Goal: Communication & Community: Answer question/provide support

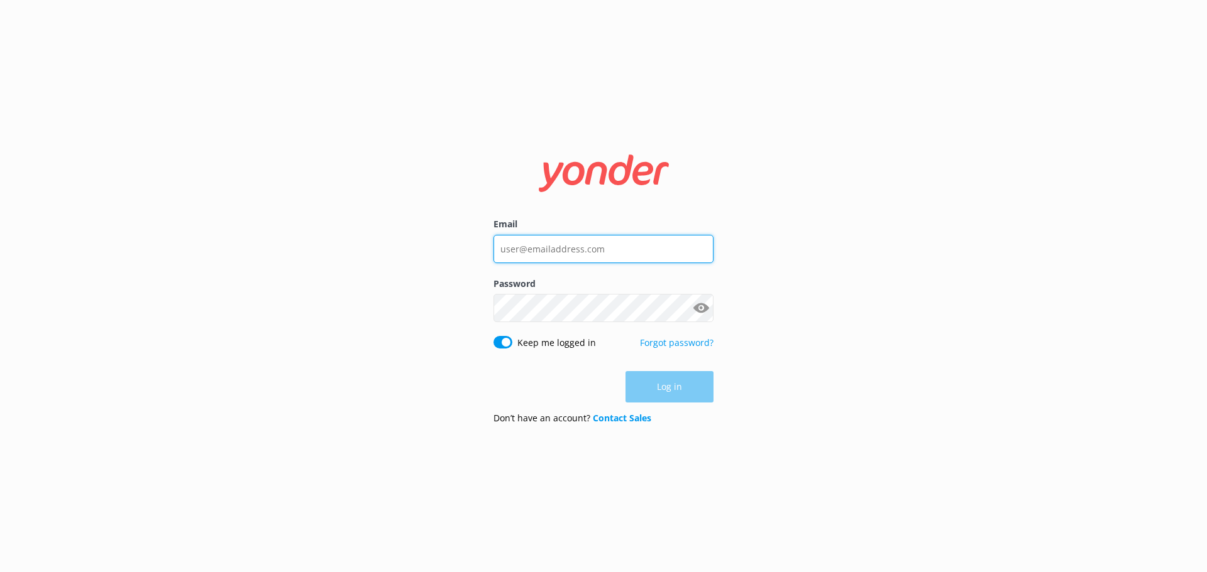
type input "depalmtoursreservations@depalmtours.com"
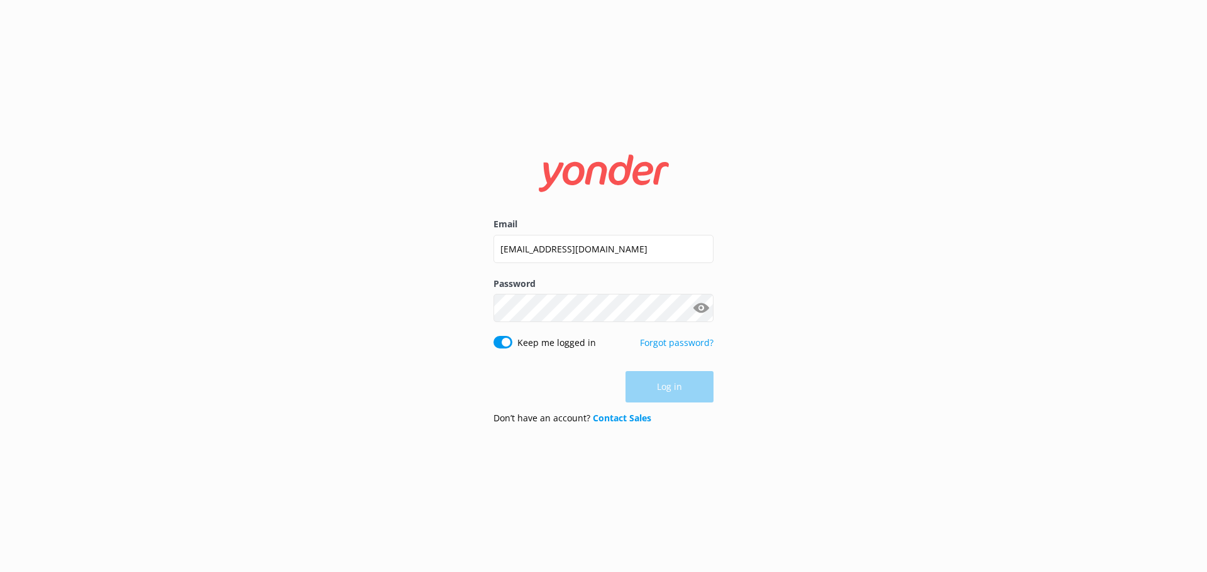
drag, startPoint x: 661, startPoint y: 363, endPoint x: 664, endPoint y: 388, distance: 24.7
click at [661, 370] on form "Email depalmtoursreservations@depalmtours.com Password Show password Keep me lo…" at bounding box center [603, 286] width 220 height 297
click at [664, 388] on button "Log in" at bounding box center [669, 387] width 88 height 31
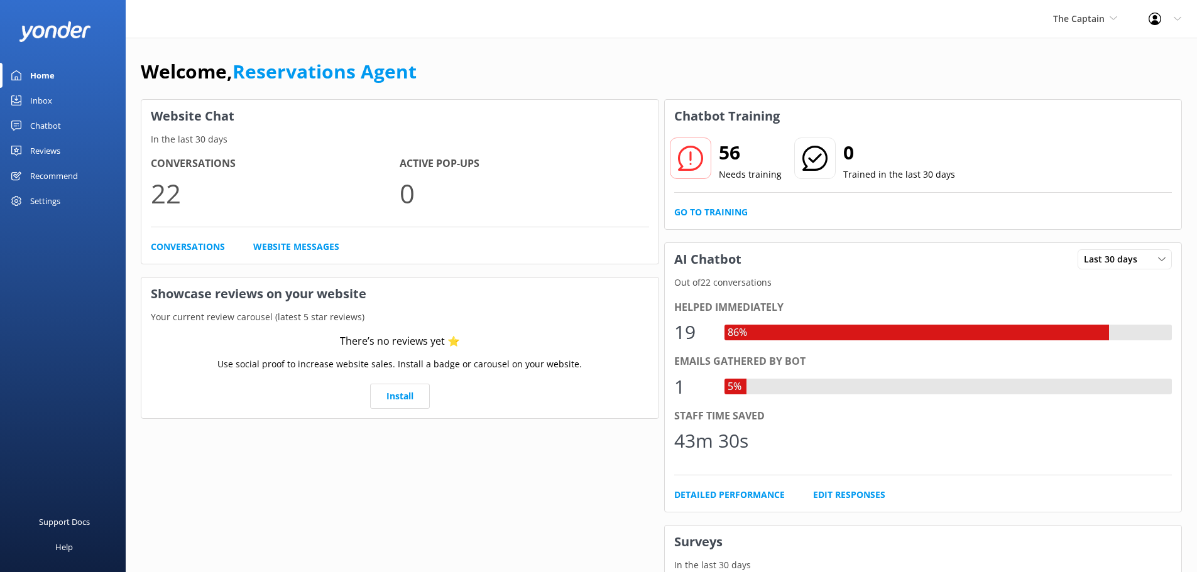
click at [52, 96] on div "Inbox" at bounding box center [41, 100] width 22 height 25
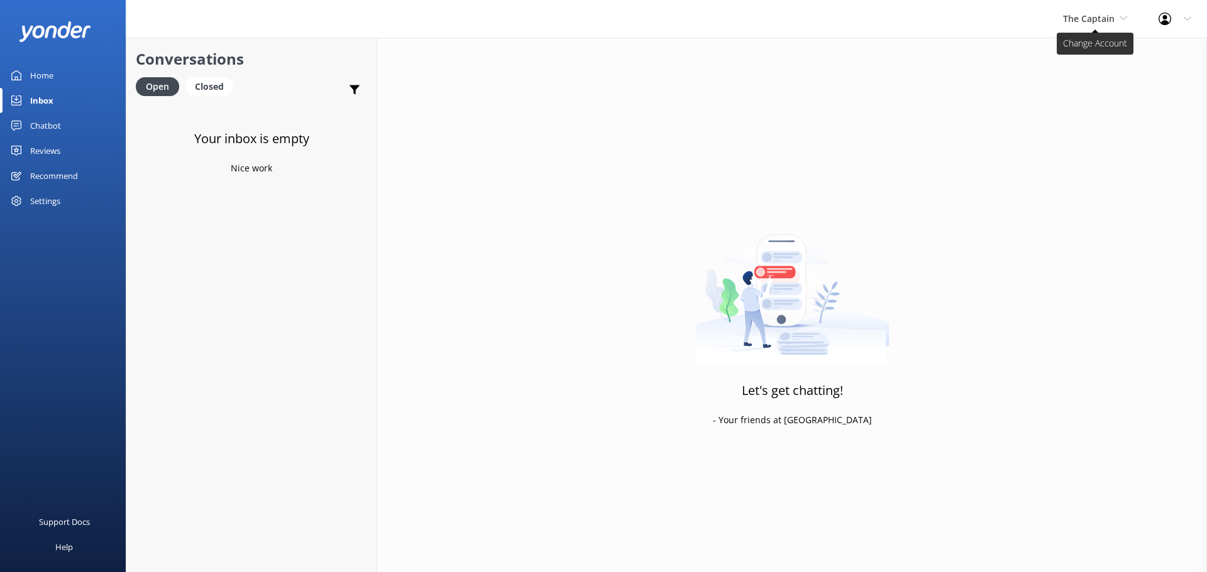
click at [1075, 24] on span "The Captain" at bounding box center [1089, 19] width 52 height 12
click at [1075, 52] on link "De [GEOGRAPHIC_DATA]" at bounding box center [1110, 53] width 126 height 30
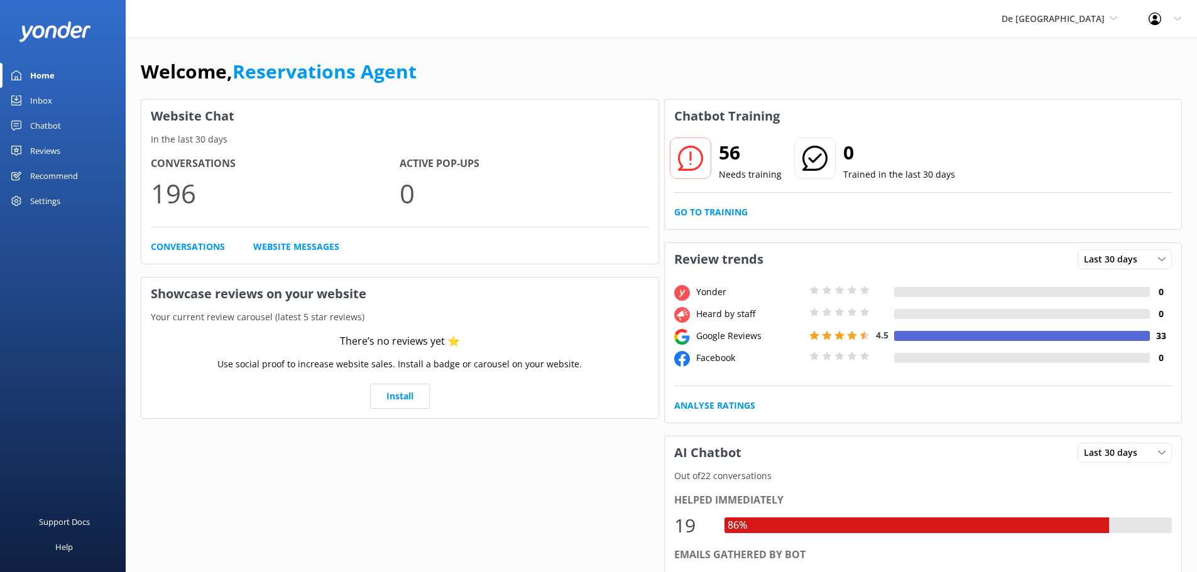
click at [35, 97] on div "Inbox" at bounding box center [41, 100] width 22 height 25
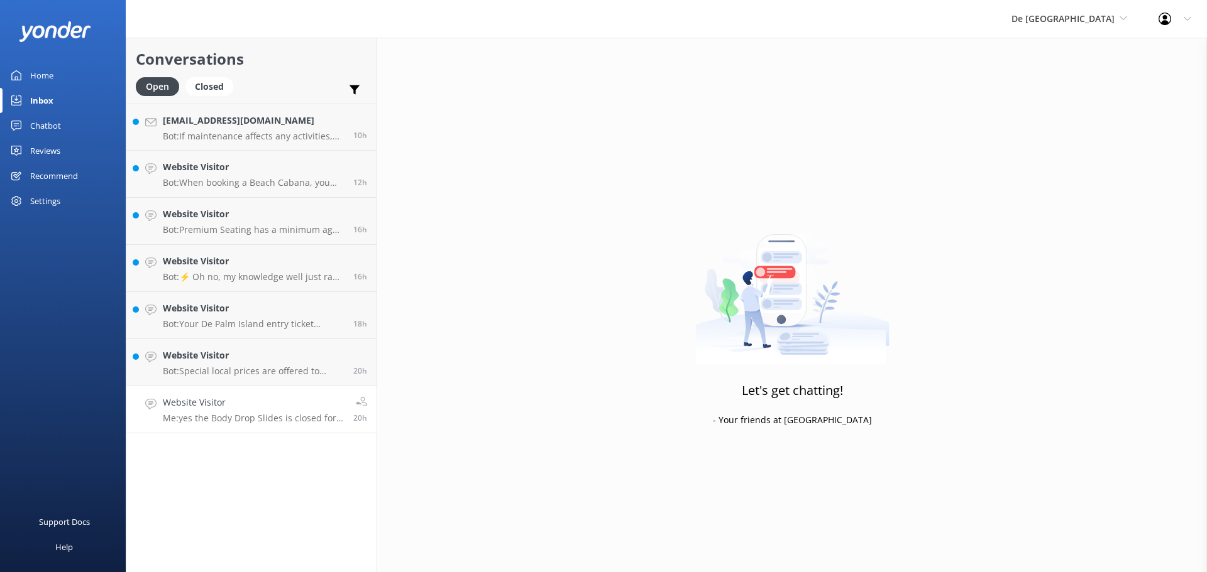
click at [239, 406] on h4 "Website Visitor" at bounding box center [253, 403] width 181 height 14
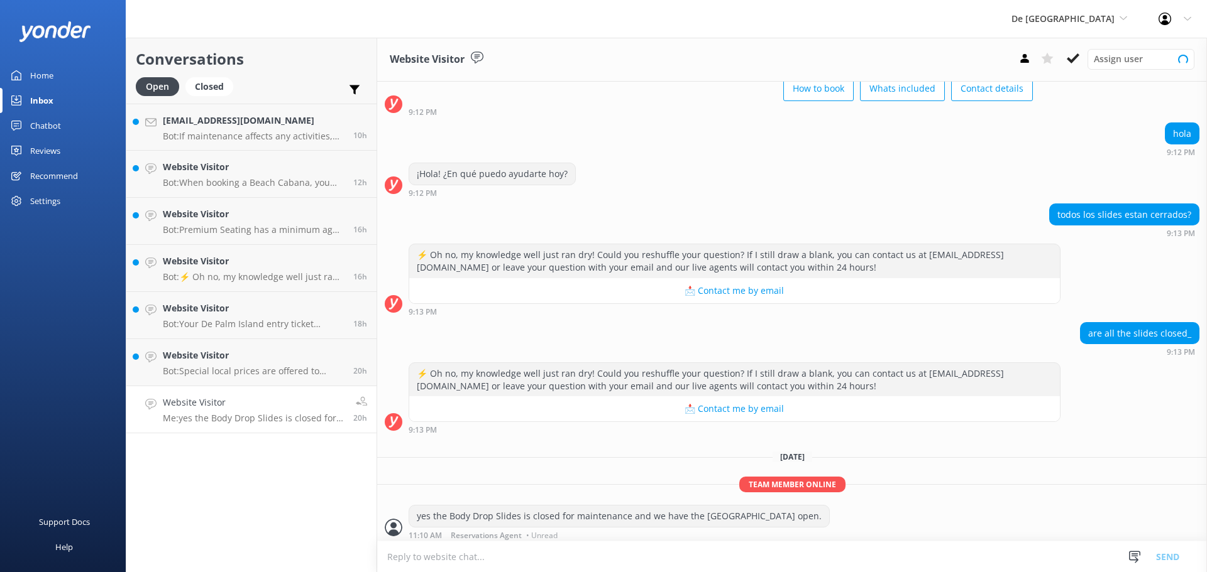
scroll to position [78, 0]
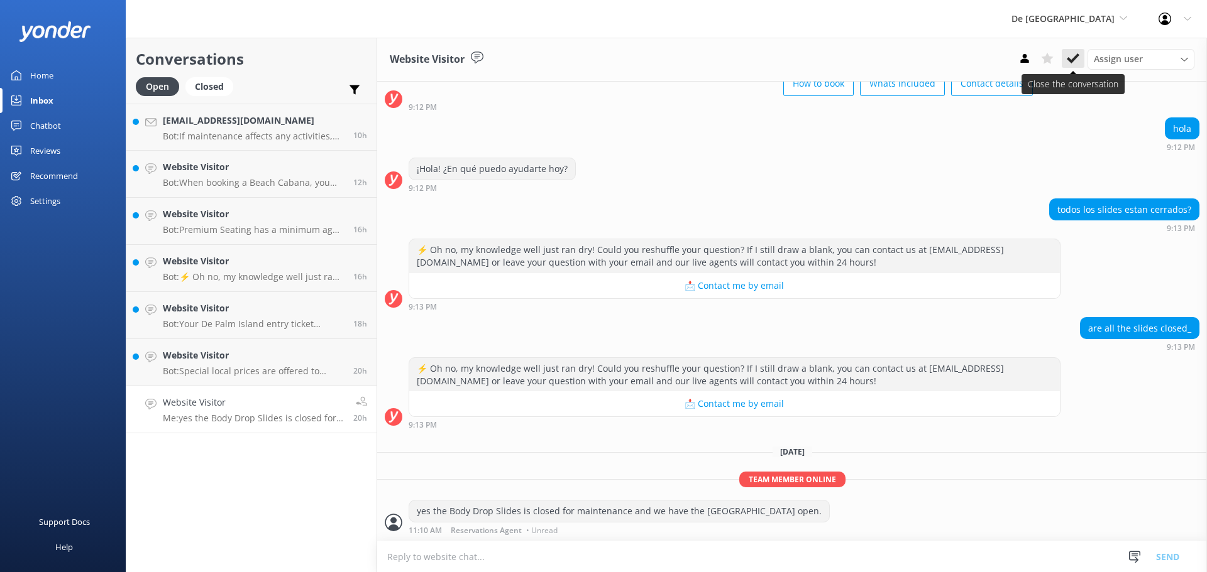
click at [1077, 53] on icon at bounding box center [1072, 58] width 13 height 13
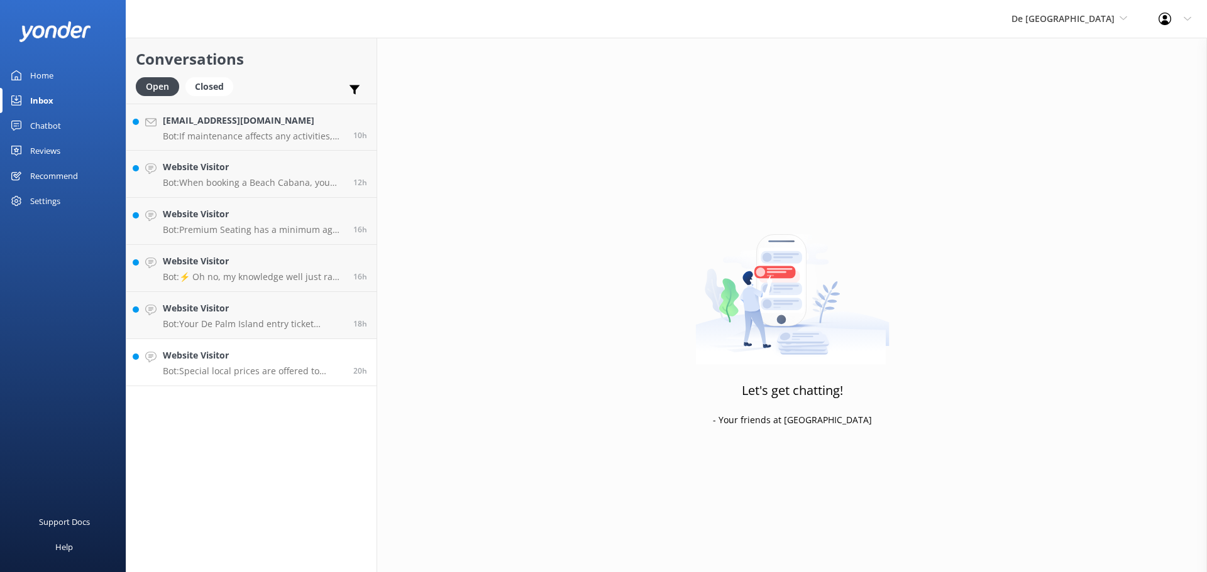
click at [275, 356] on h4 "Website Visitor" at bounding box center [253, 356] width 181 height 14
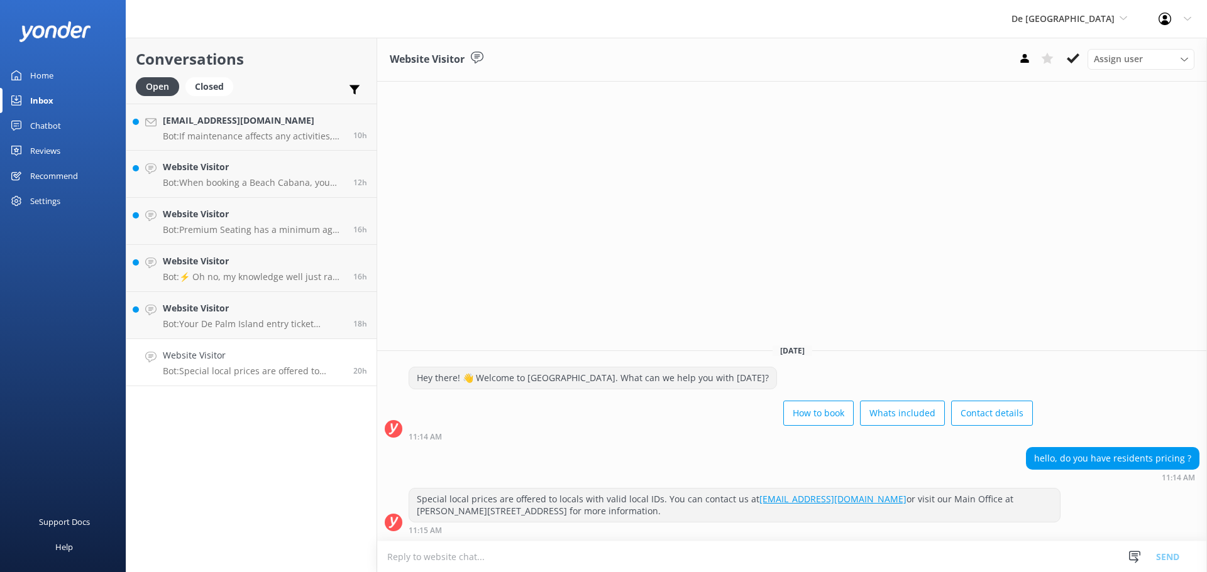
click at [468, 557] on textarea at bounding box center [791, 557] width 829 height 31
type textarea "For locals it will remain the same $109 per person"
click at [1161, 552] on button "Send" at bounding box center [1167, 556] width 47 height 31
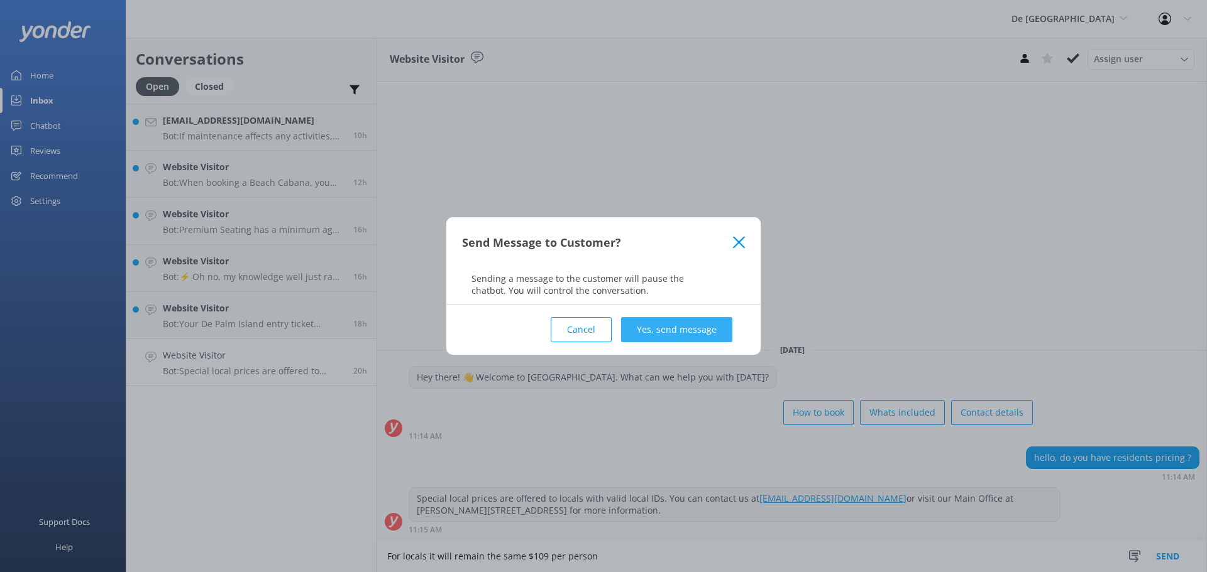
click at [677, 331] on button "Yes, send message" at bounding box center [676, 329] width 111 height 25
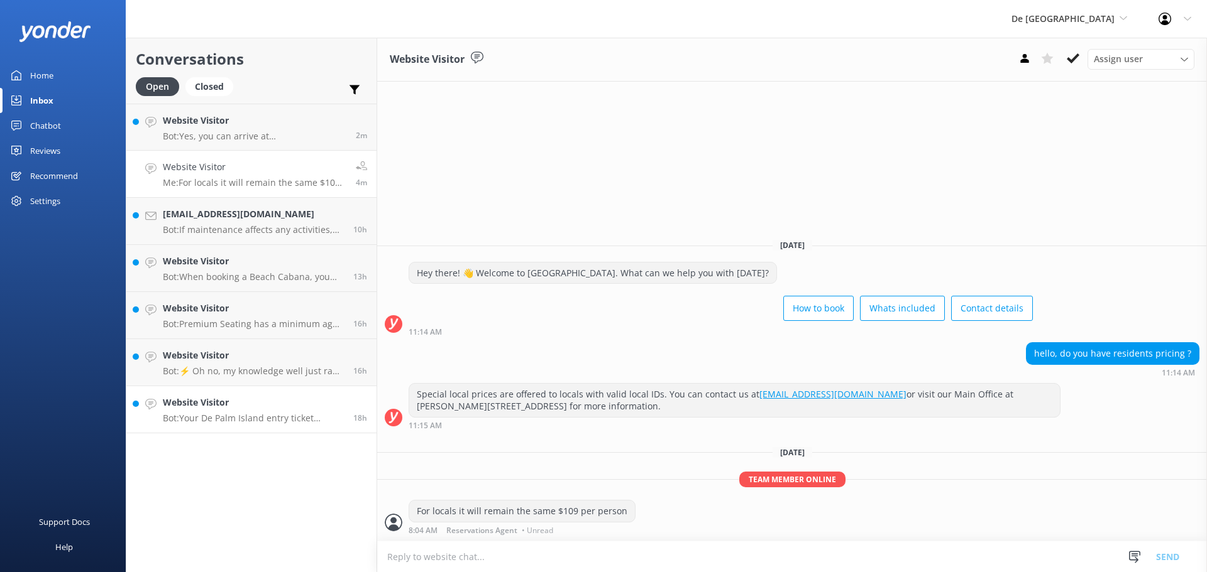
click at [248, 406] on h4 "Website Visitor" at bounding box center [253, 403] width 181 height 14
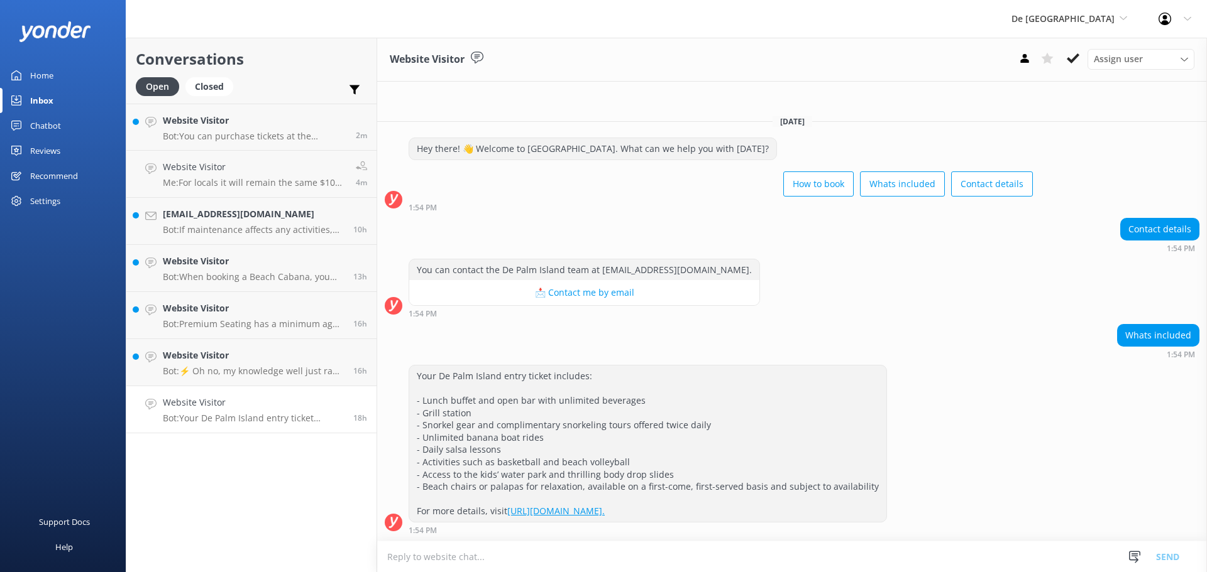
click at [1073, 48] on div "Website Visitor Assign user Merienys Frances Casandra Dijkhoff Pauline Naddall …" at bounding box center [791, 60] width 829 height 44
click at [1070, 63] on icon at bounding box center [1072, 58] width 13 height 13
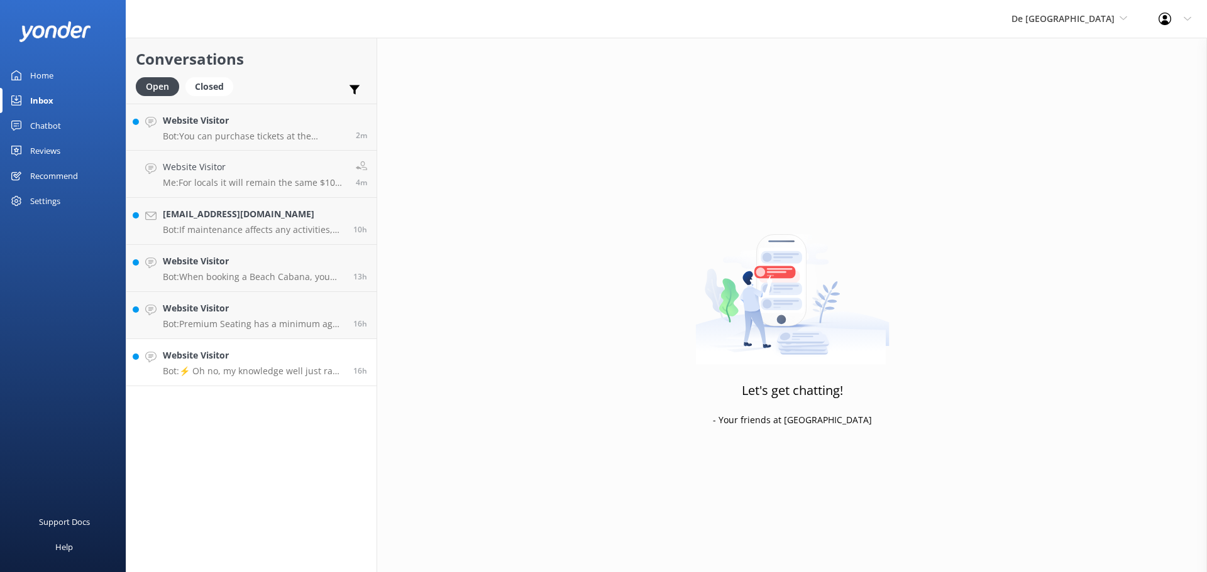
click at [236, 362] on h4 "Website Visitor" at bounding box center [253, 356] width 181 height 14
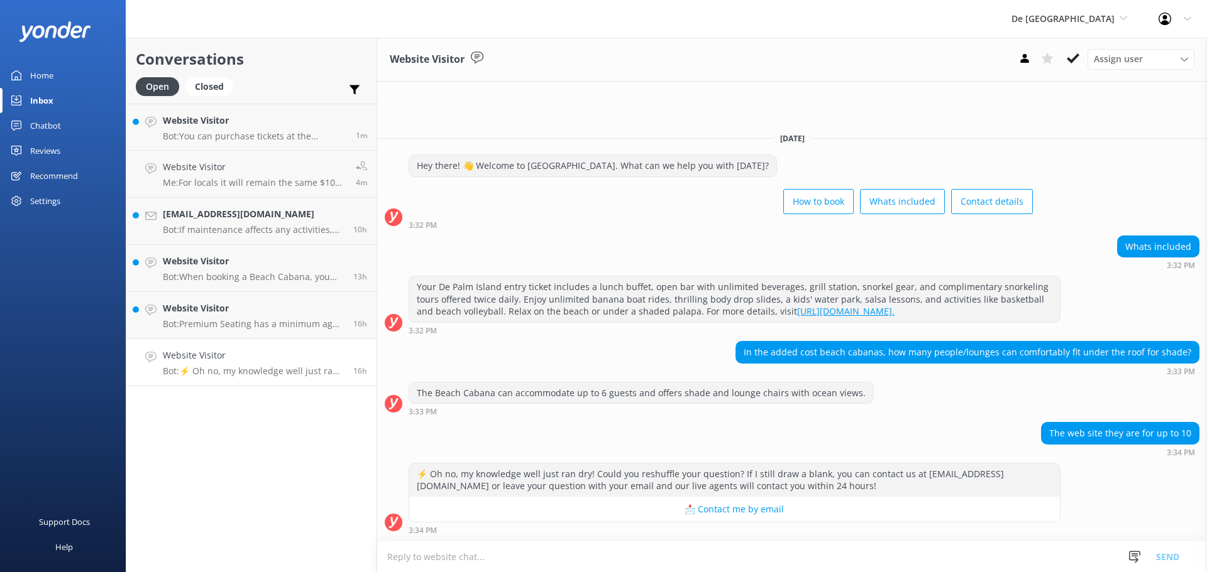
click at [565, 554] on textarea at bounding box center [791, 557] width 829 height 31
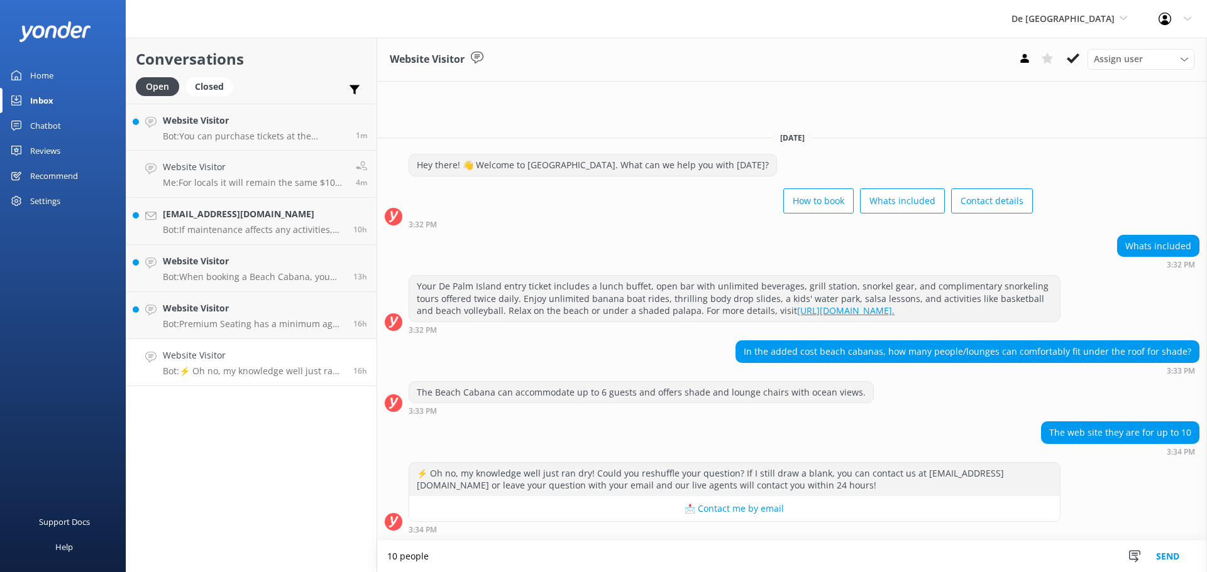
type textarea "10 people"
click at [1159, 555] on button "Send" at bounding box center [1167, 556] width 47 height 31
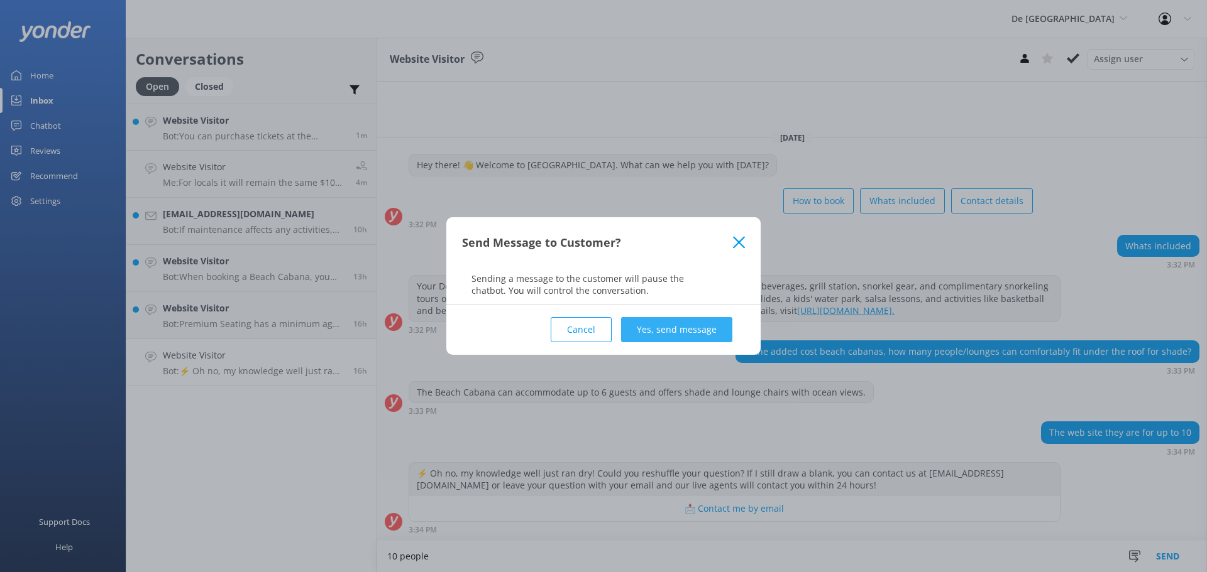
click at [694, 318] on button "Yes, send message" at bounding box center [676, 329] width 111 height 25
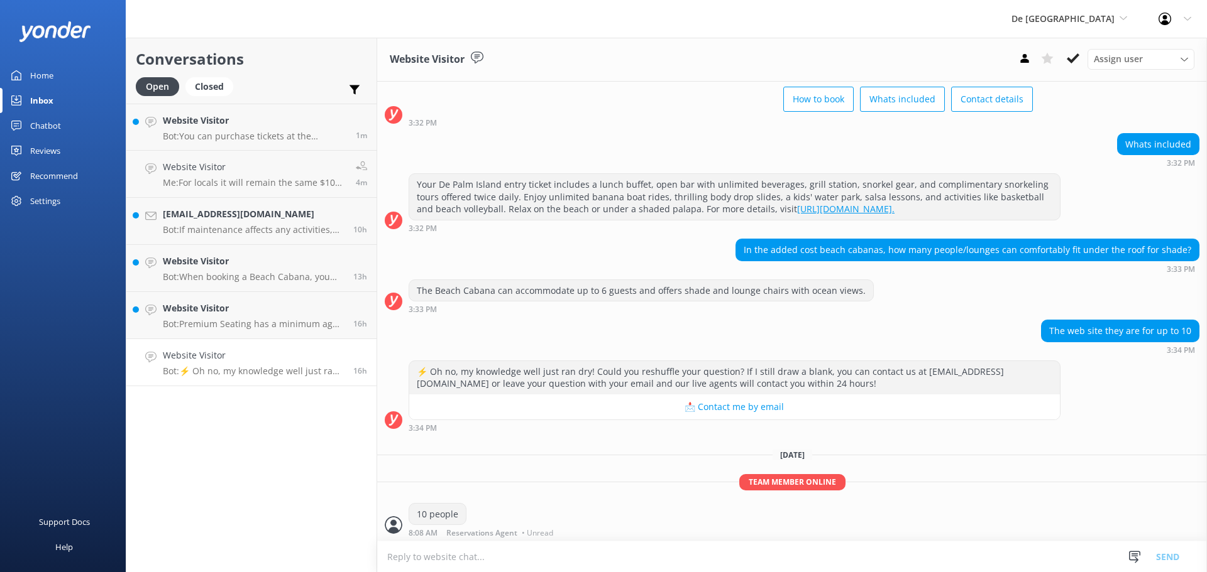
scroll to position [65, 0]
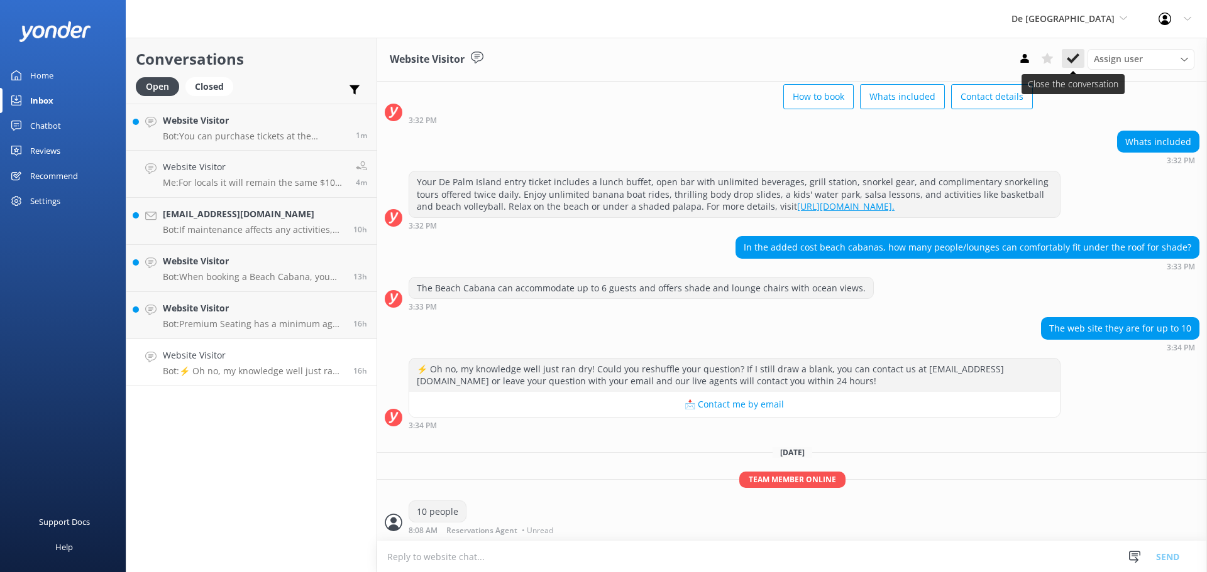
click at [1066, 62] on icon at bounding box center [1072, 58] width 13 height 13
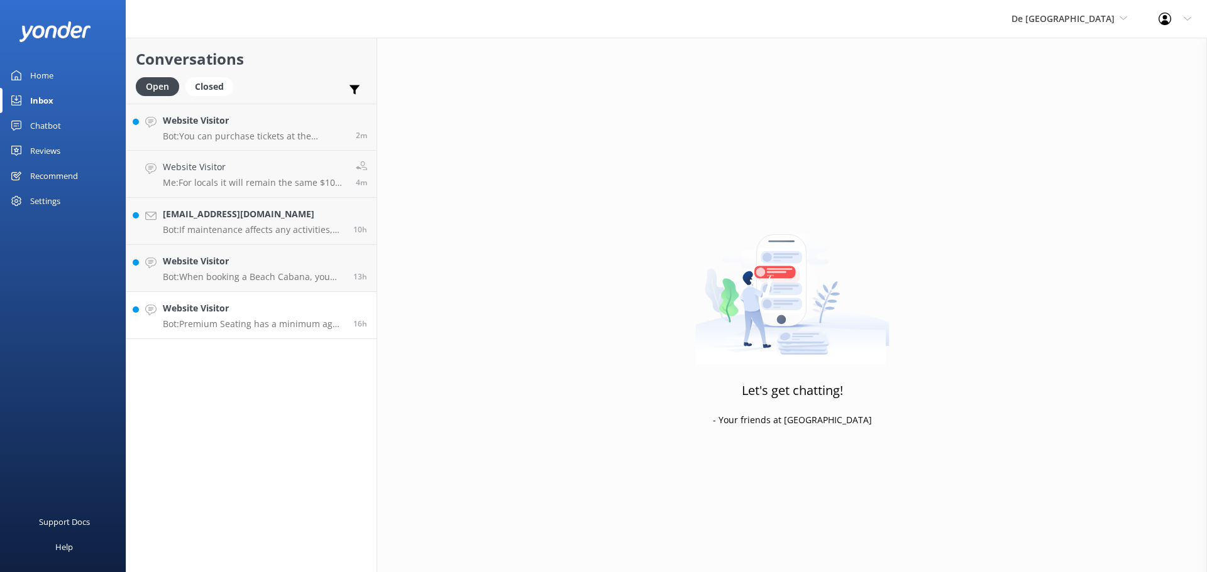
click at [263, 312] on h4 "Website Visitor" at bounding box center [253, 309] width 181 height 14
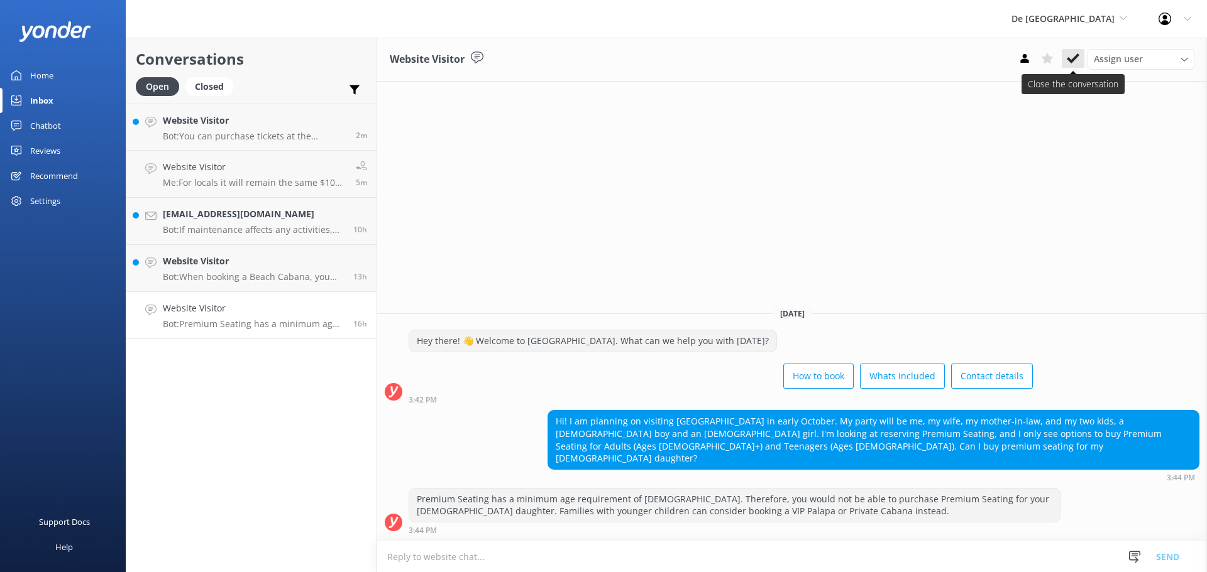
click at [1076, 57] on use at bounding box center [1072, 58] width 13 height 10
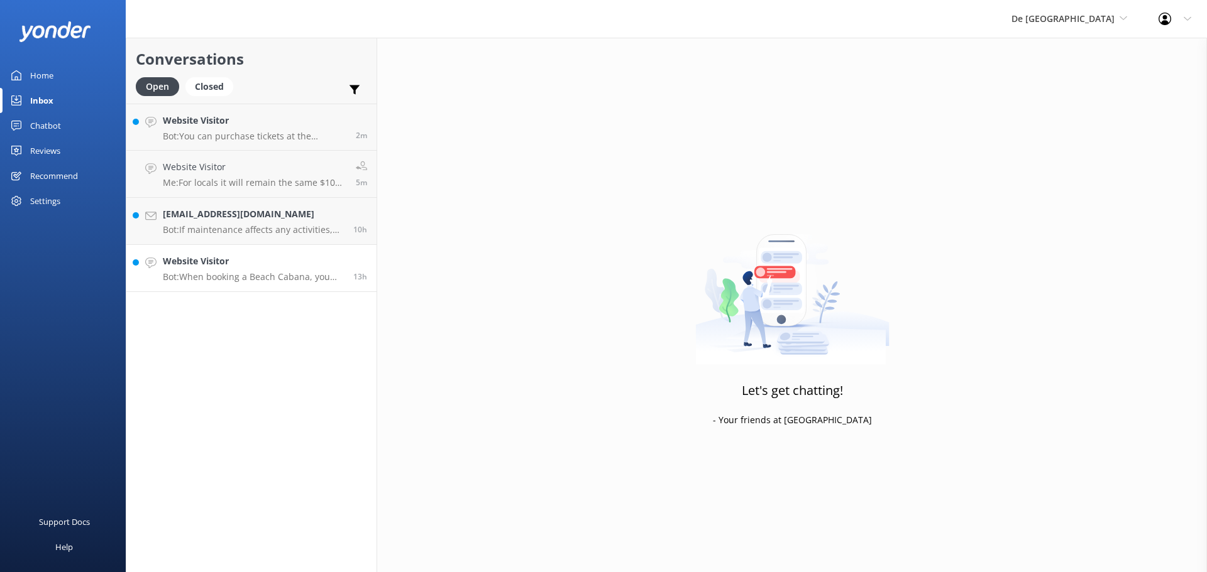
click at [214, 248] on link "Website Visitor Bot: When booking a Beach Cabana, you can proceed with the info…" at bounding box center [251, 268] width 250 height 47
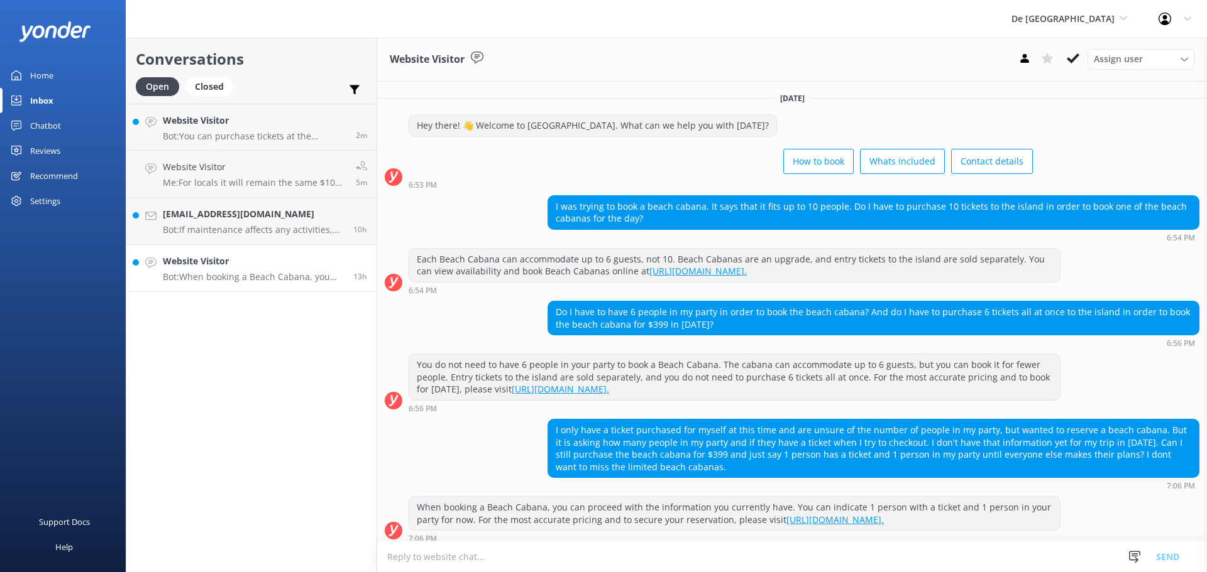
scroll to position [21, 0]
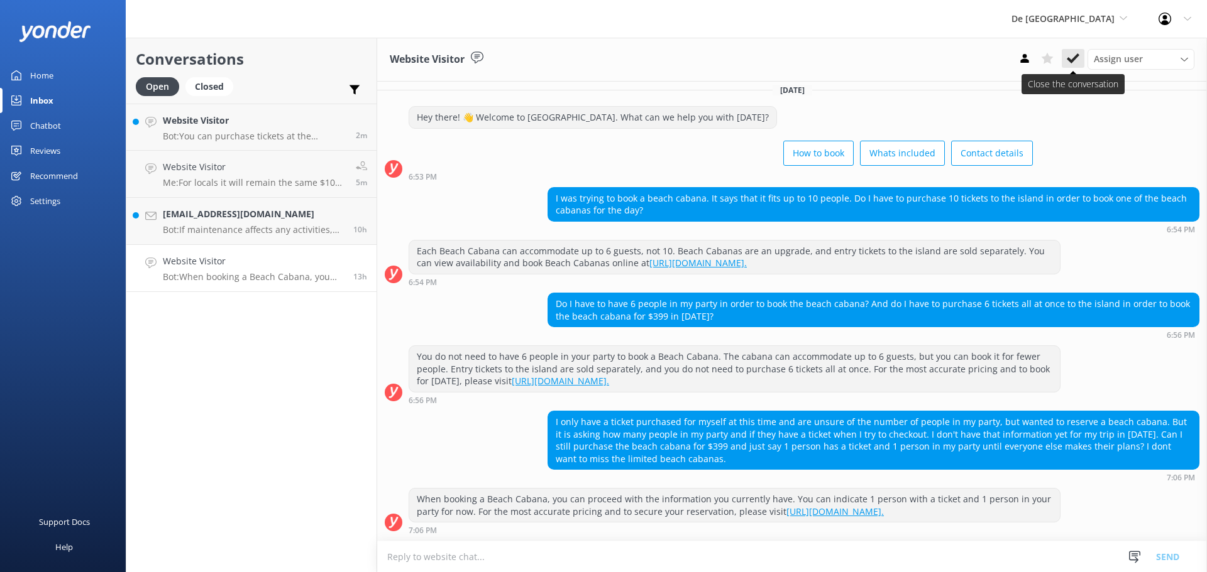
click at [1063, 57] on button at bounding box center [1072, 58] width 23 height 19
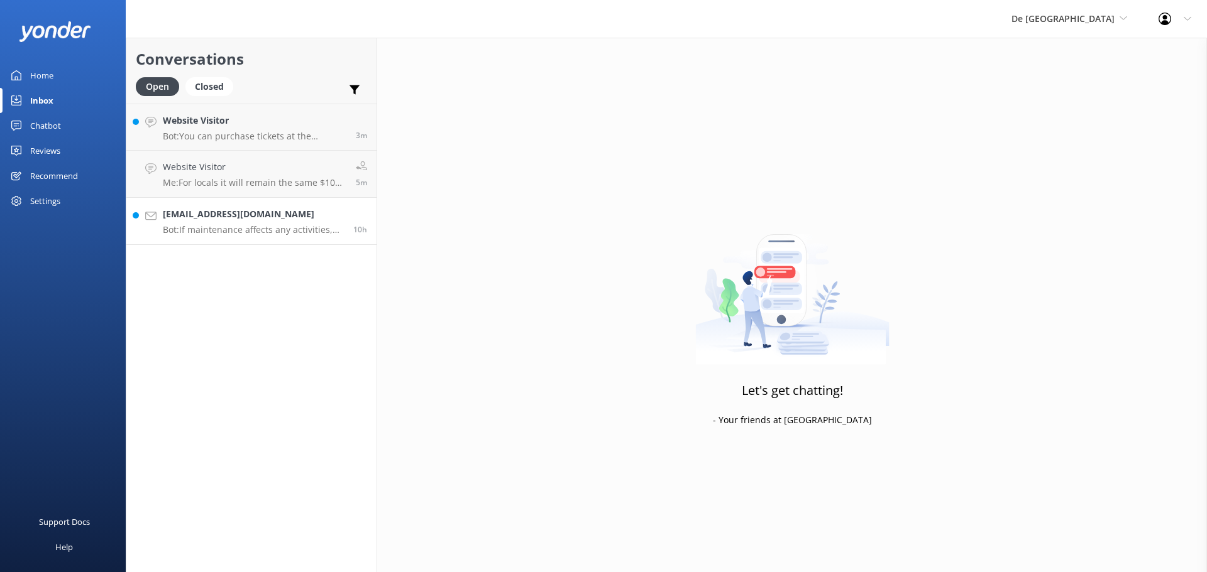
click at [253, 226] on p "Bot: If maintenance affects any activities, we’ll inform you about what’s avail…" at bounding box center [253, 229] width 181 height 11
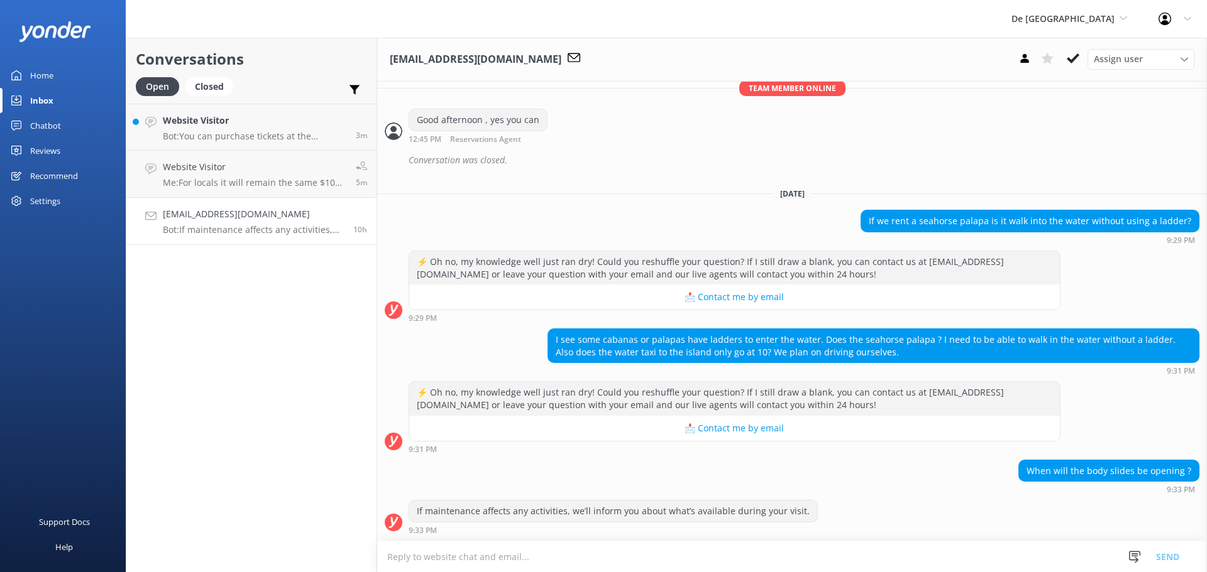
scroll to position [376, 0]
click at [1073, 63] on icon at bounding box center [1072, 58] width 13 height 13
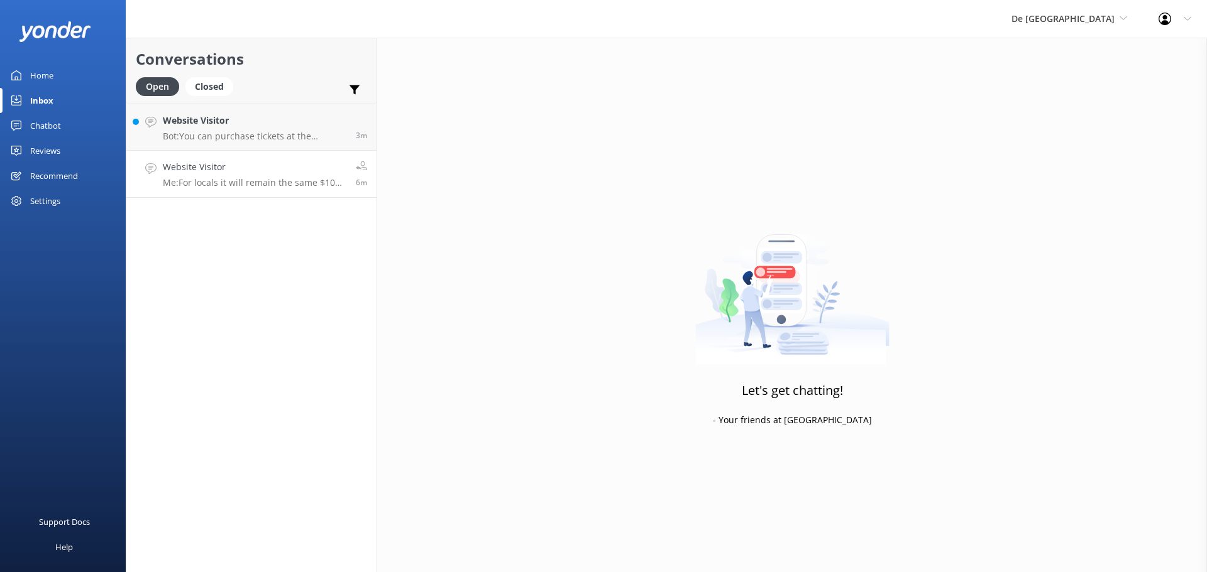
click at [247, 181] on p "Me: For locals it will remain the same $109 per person" at bounding box center [254, 182] width 183 height 11
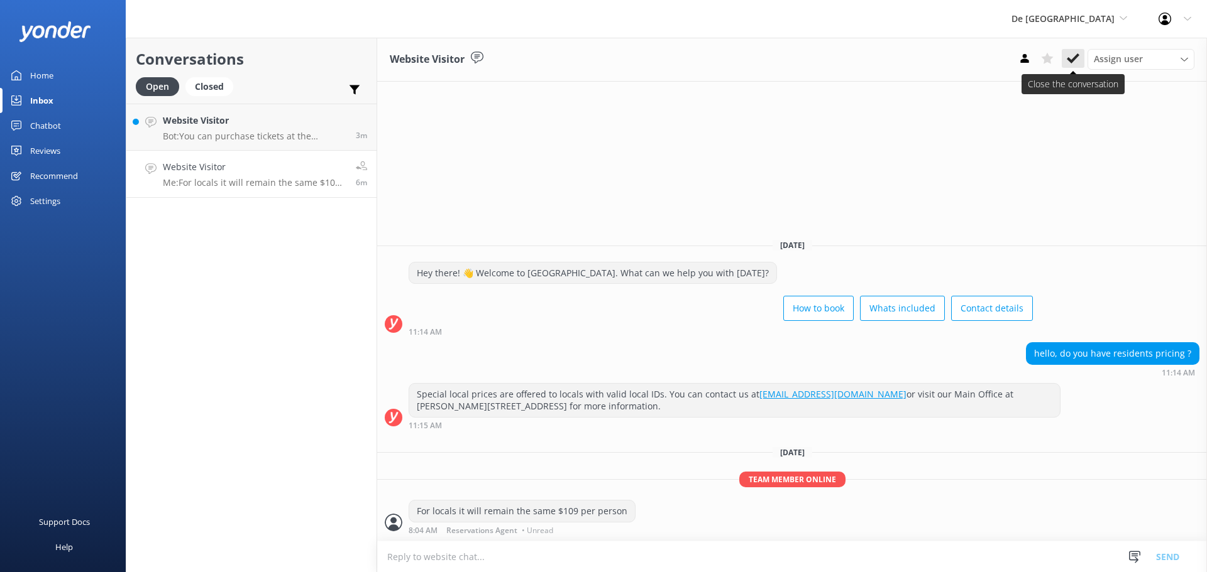
click at [1071, 62] on use at bounding box center [1072, 58] width 13 height 10
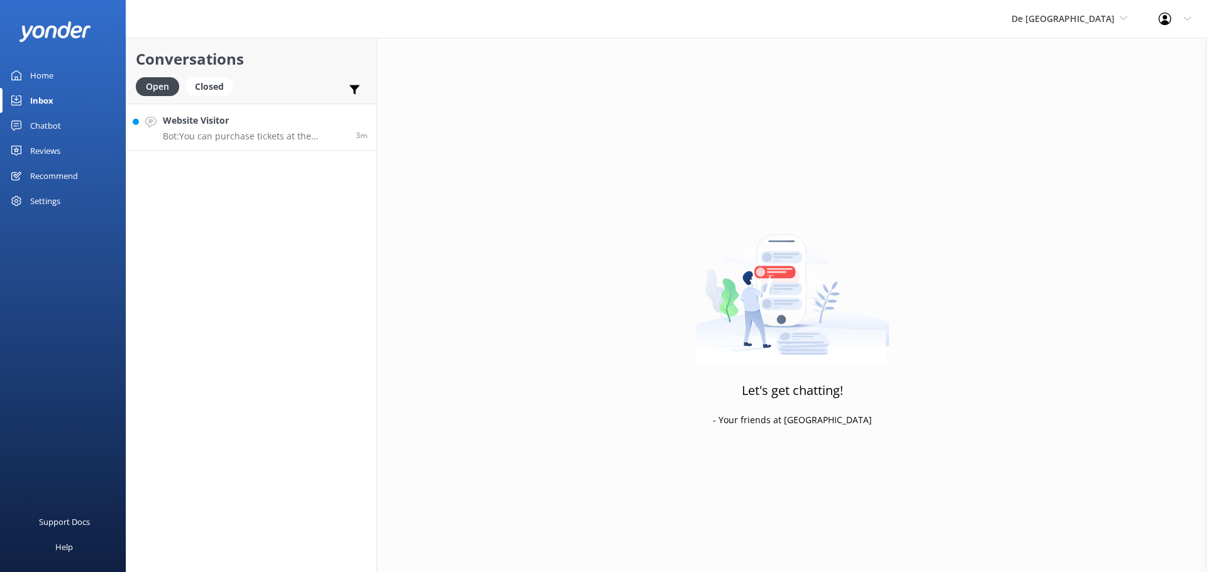
click at [241, 143] on link "Website Visitor Bot: You can purchase tickets at the ferry terminal, but it is …" at bounding box center [251, 127] width 250 height 47
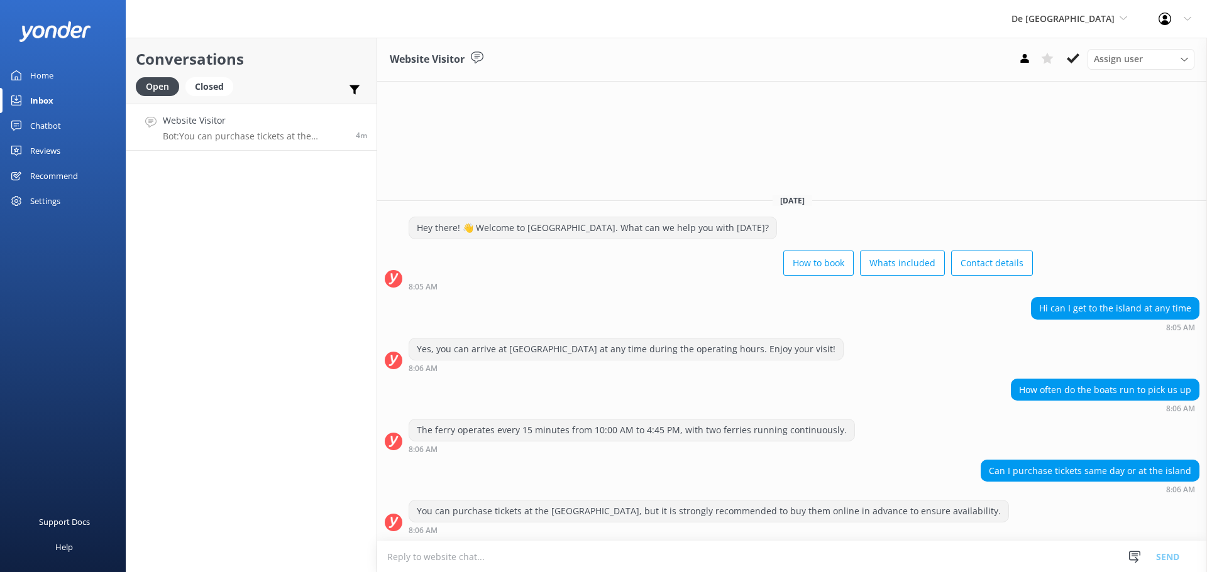
click at [241, 131] on p "Bot: You can purchase tickets at the ferry terminal, but it is strongly recomme…" at bounding box center [254, 136] width 183 height 11
click at [1069, 50] on button at bounding box center [1072, 58] width 23 height 19
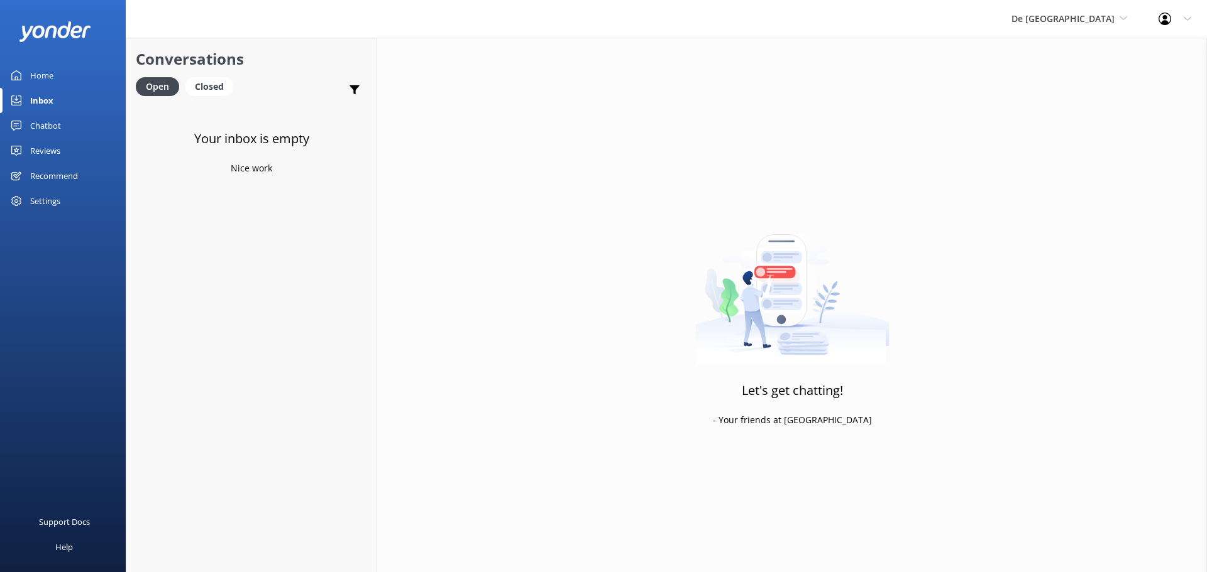
click at [1073, 35] on div "De Palm Island De Palm Island Aruba's Activities Expert The Captain" at bounding box center [1068, 19] width 147 height 38
click at [1064, 105] on link "The Captain" at bounding box center [1058, 113] width 126 height 30
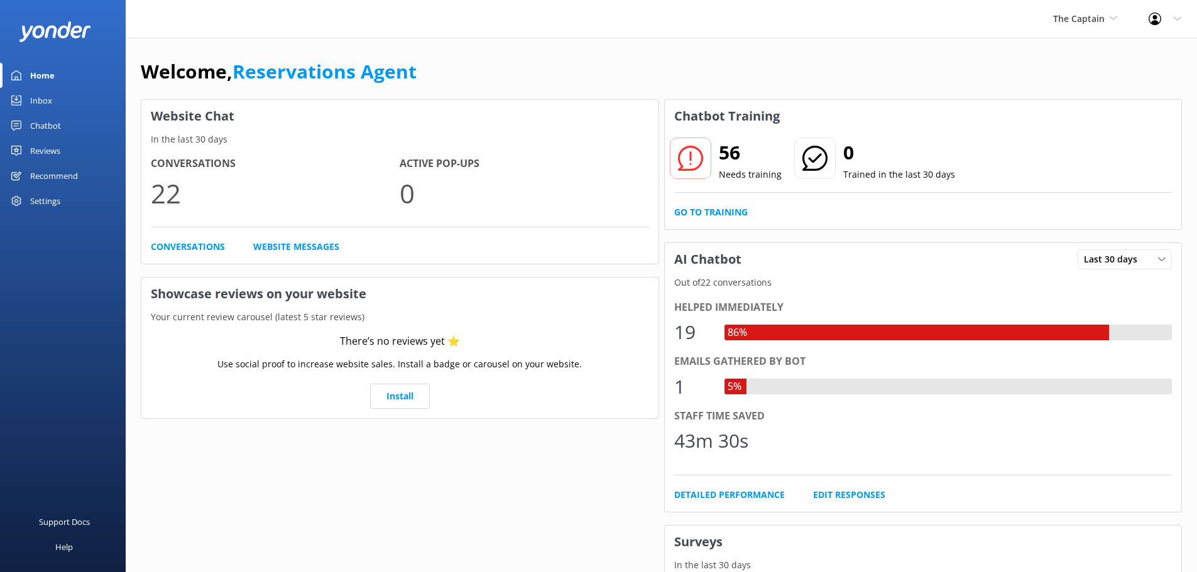
click at [71, 98] on link "Inbox" at bounding box center [63, 100] width 126 height 25
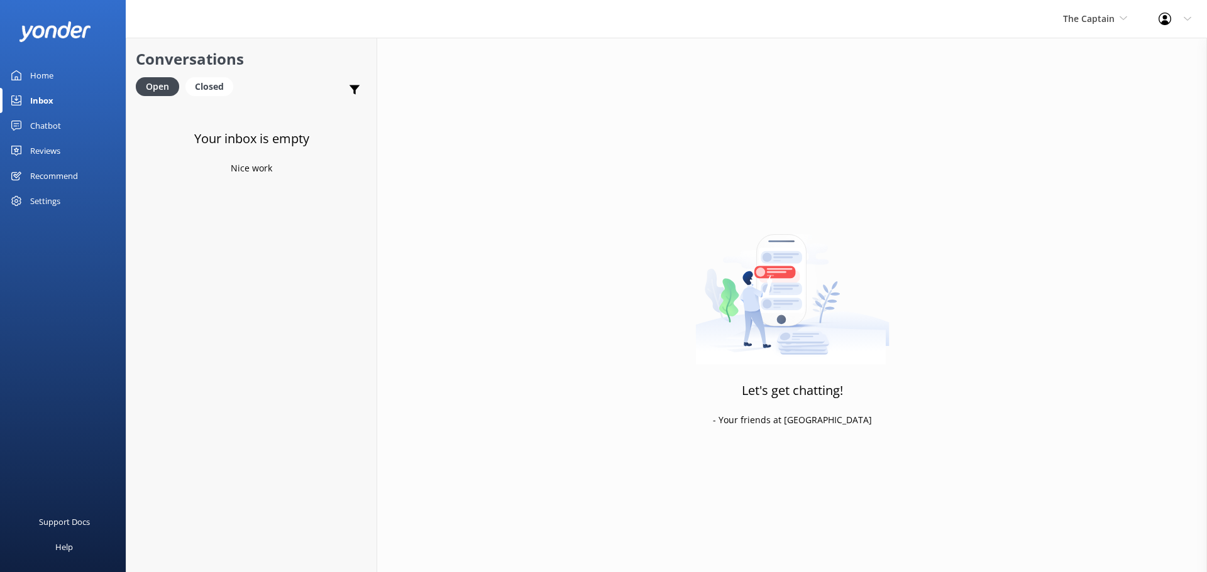
click at [1100, 25] on span "The Captain" at bounding box center [1095, 19] width 64 height 14
click at [1099, 57] on link "De [GEOGRAPHIC_DATA]" at bounding box center [1110, 53] width 126 height 30
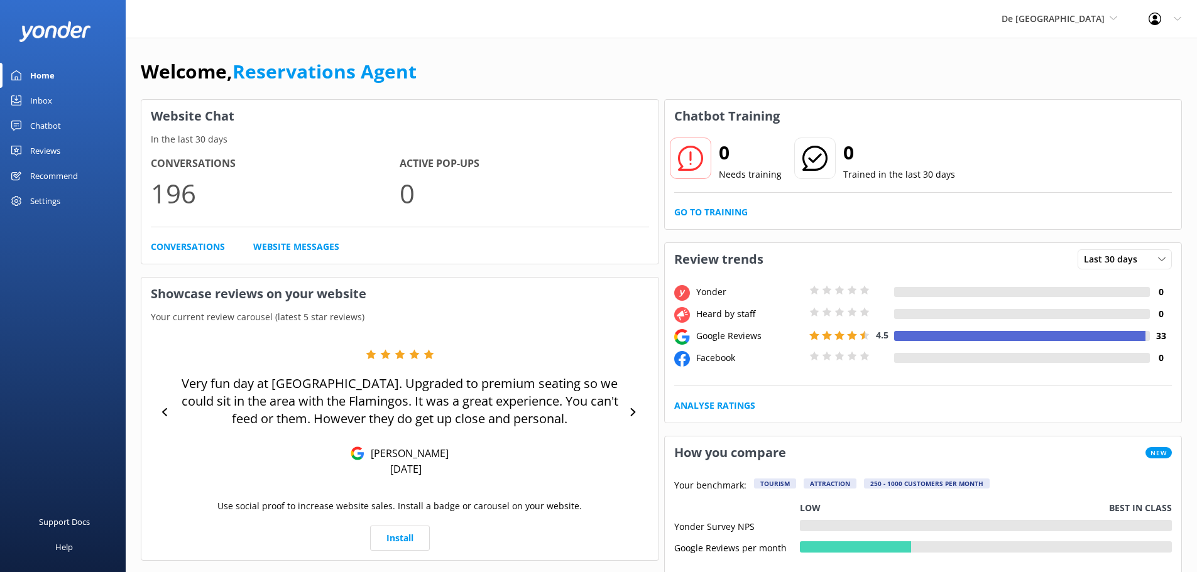
click at [64, 99] on link "Inbox" at bounding box center [63, 100] width 126 height 25
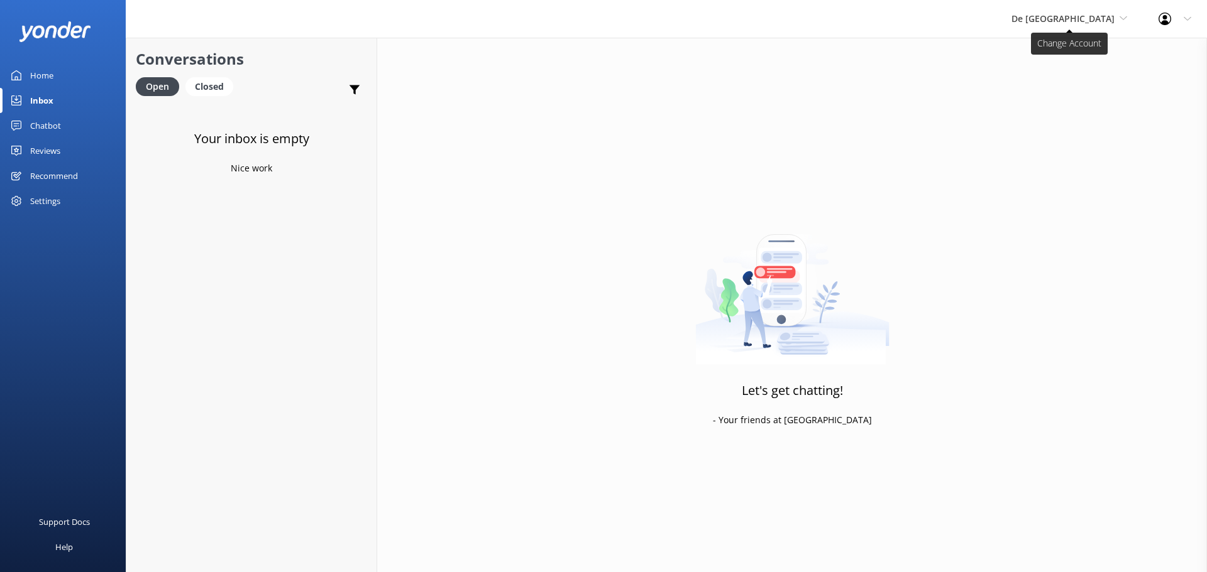
click at [1108, 23] on span "De [GEOGRAPHIC_DATA]" at bounding box center [1062, 19] width 103 height 12
click at [1094, 75] on link "Aruba's Activities Expert" at bounding box center [1058, 83] width 126 height 30
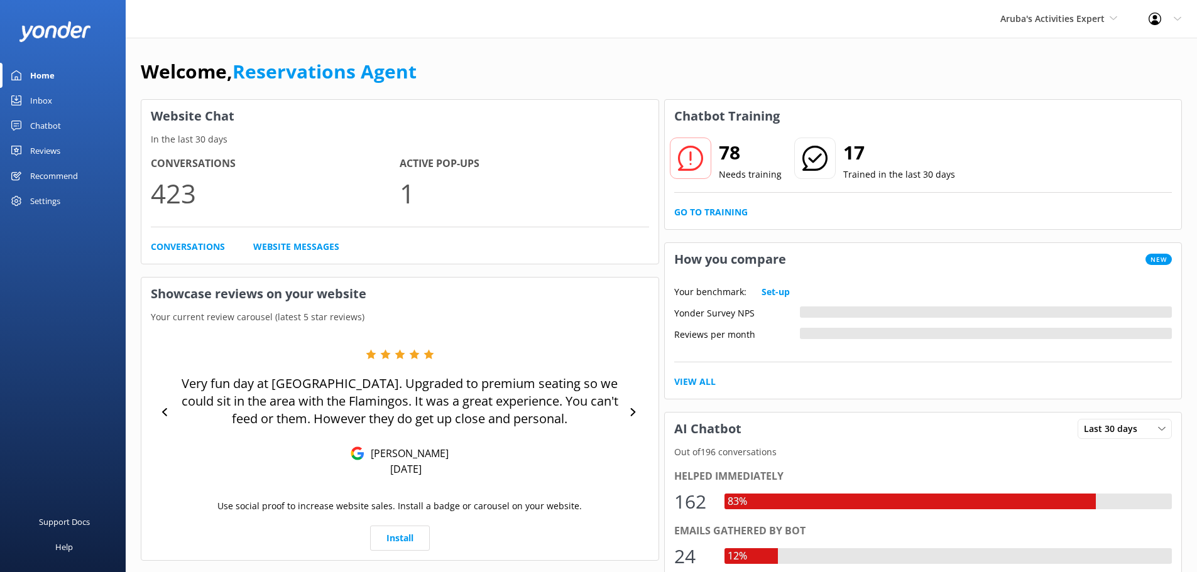
click at [35, 105] on div "Inbox" at bounding box center [41, 100] width 22 height 25
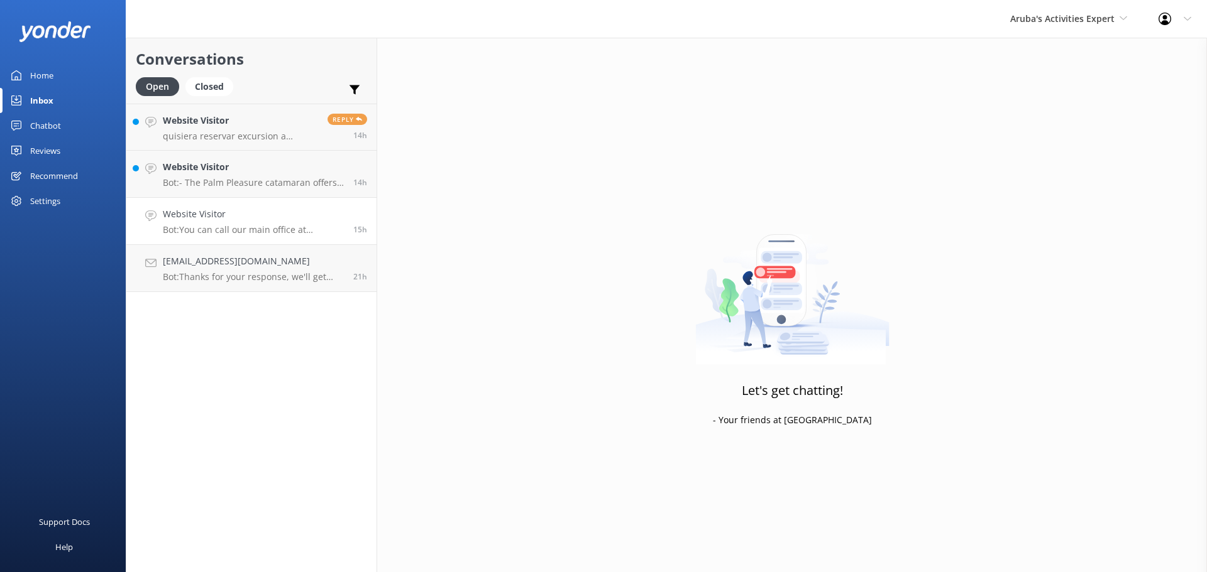
click at [231, 241] on link "Website Visitor Bot: You can call our main office at +297 522 4400 for general …" at bounding box center [251, 221] width 250 height 47
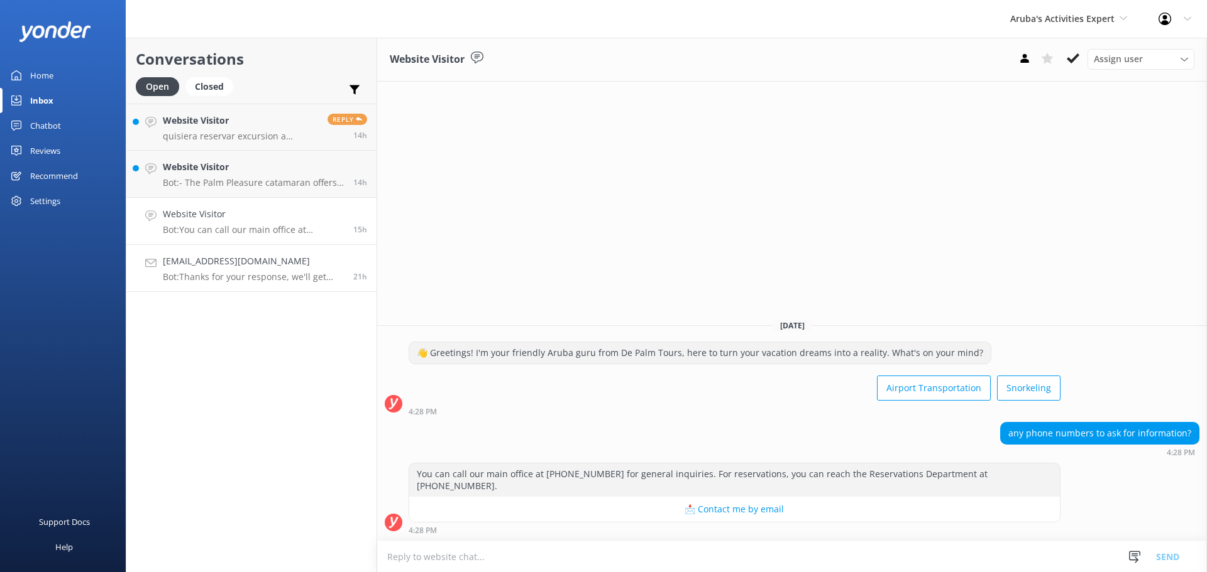
click at [241, 253] on link "Jpreisinger1@comcast.net Bot: Thanks for your response, we'll get back to you a…" at bounding box center [251, 268] width 250 height 47
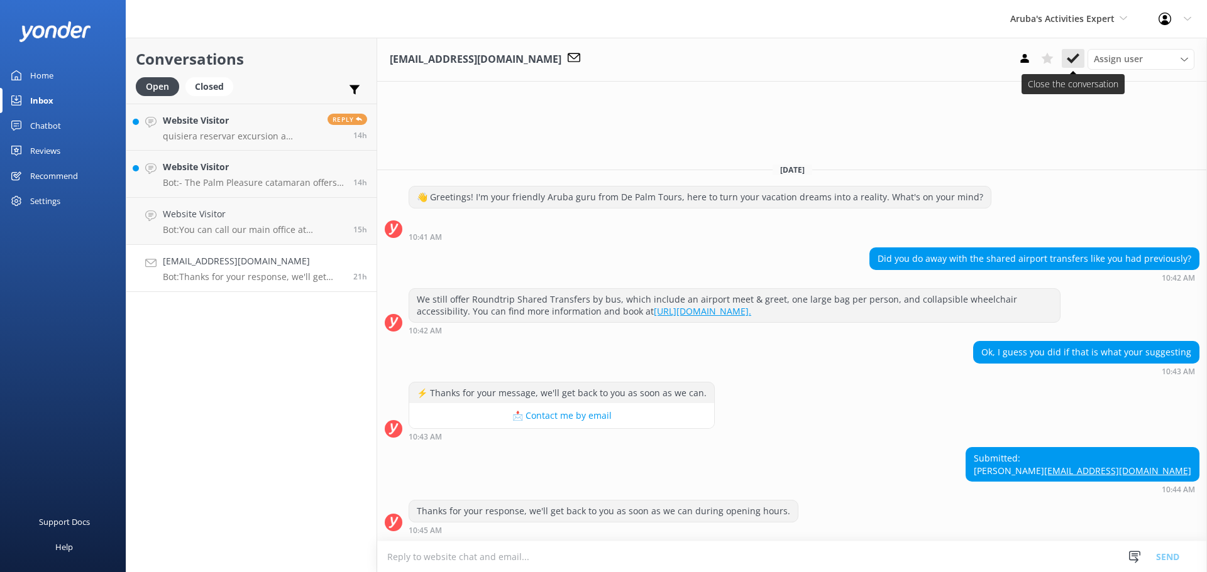
click at [1066, 52] on button at bounding box center [1072, 58] width 23 height 19
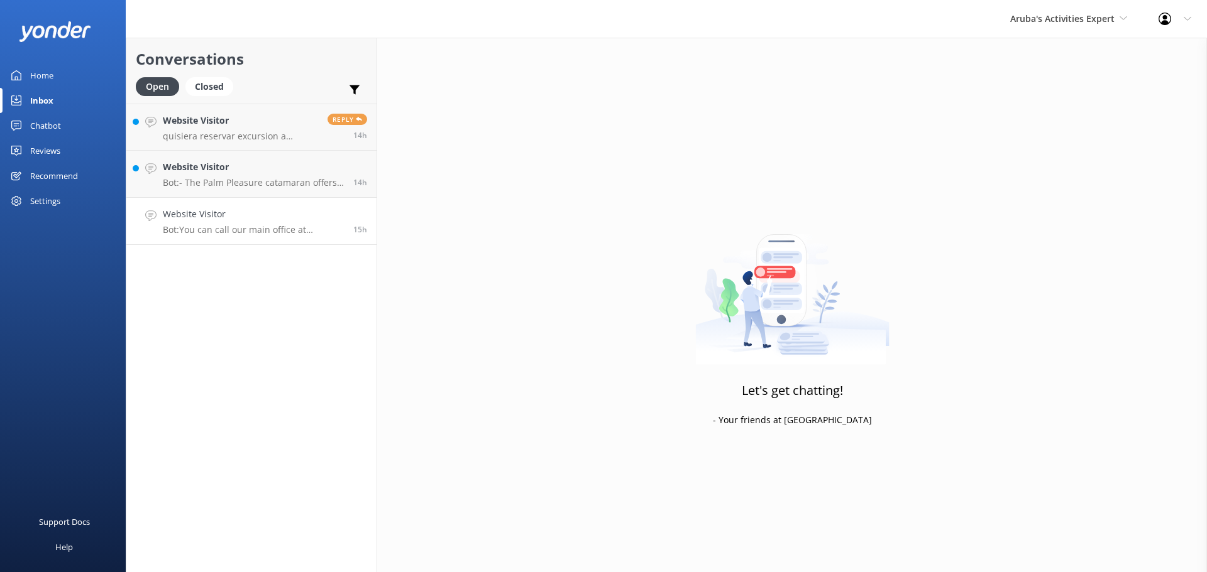
click at [199, 207] on link "Website Visitor Bot: You can call our main office at +297 522 4400 for general …" at bounding box center [251, 221] width 250 height 47
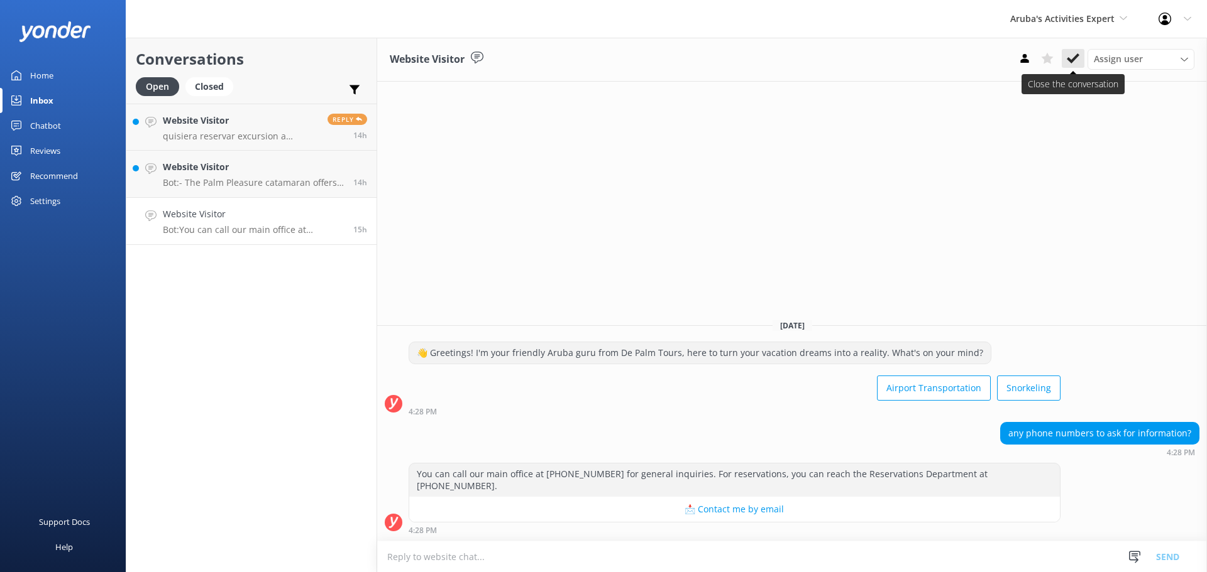
click at [1070, 57] on icon at bounding box center [1072, 58] width 13 height 13
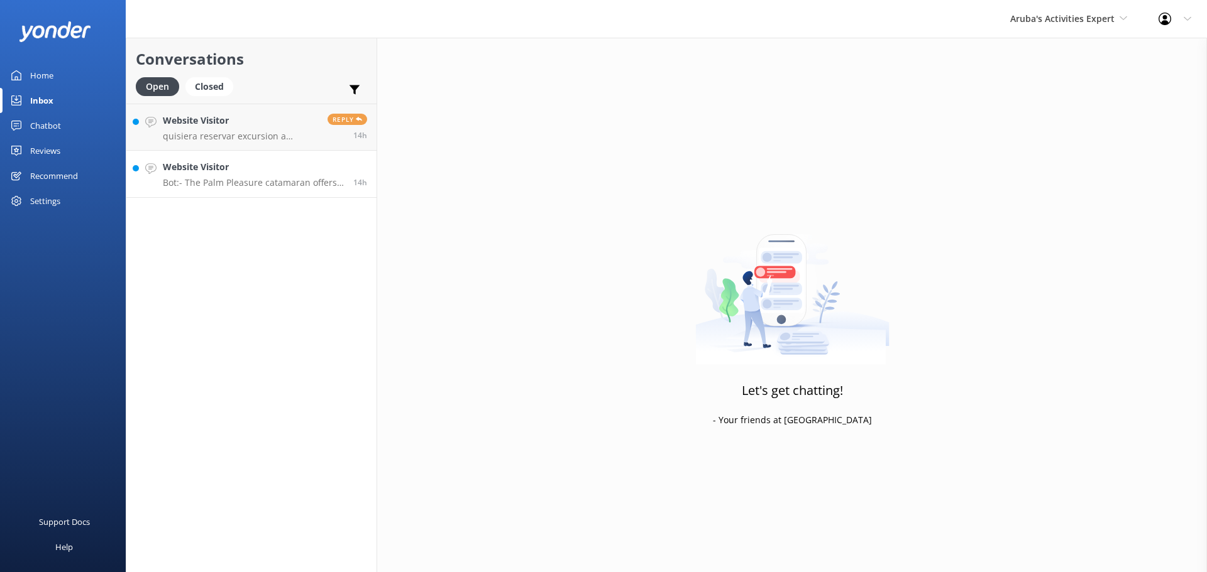
click at [264, 188] on p "Bot: - The Palm Pleasure catamaran offers snorkeling tours, including the Snork…" at bounding box center [253, 182] width 181 height 11
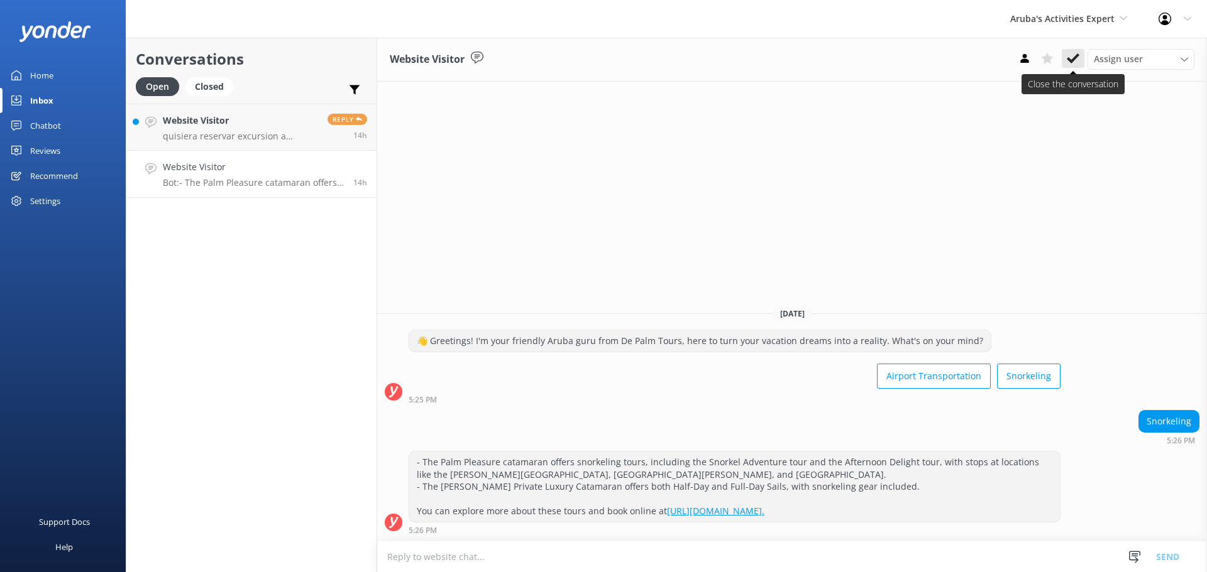
click at [1068, 62] on icon at bounding box center [1072, 58] width 13 height 13
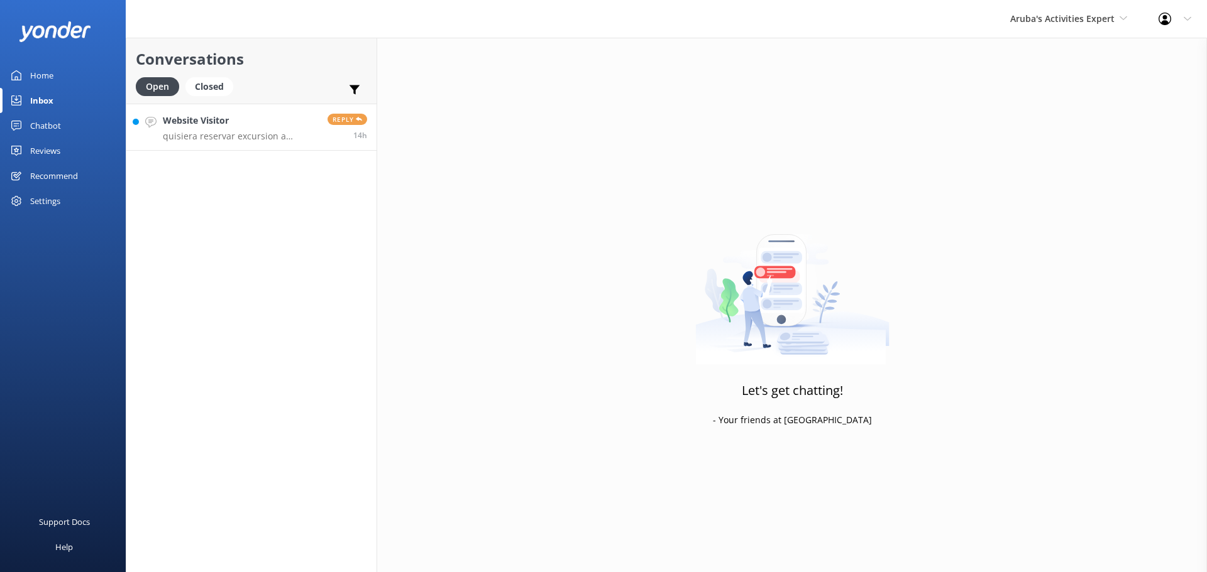
click at [232, 114] on h4 "Website Visitor" at bounding box center [240, 121] width 155 height 14
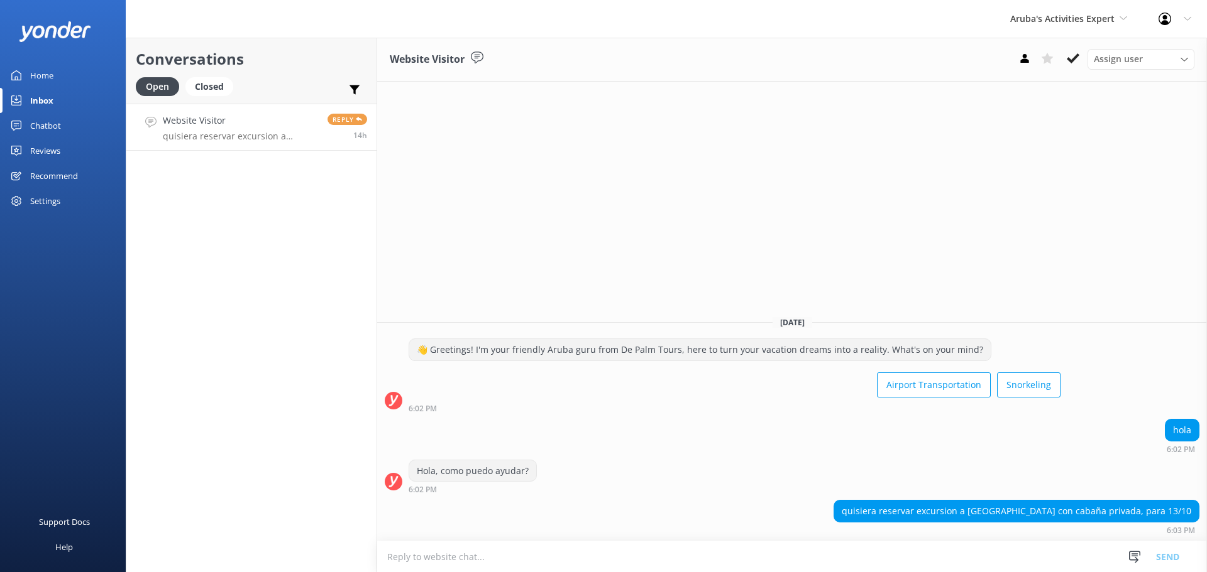
click at [671, 560] on textarea at bounding box center [791, 557] width 829 height 31
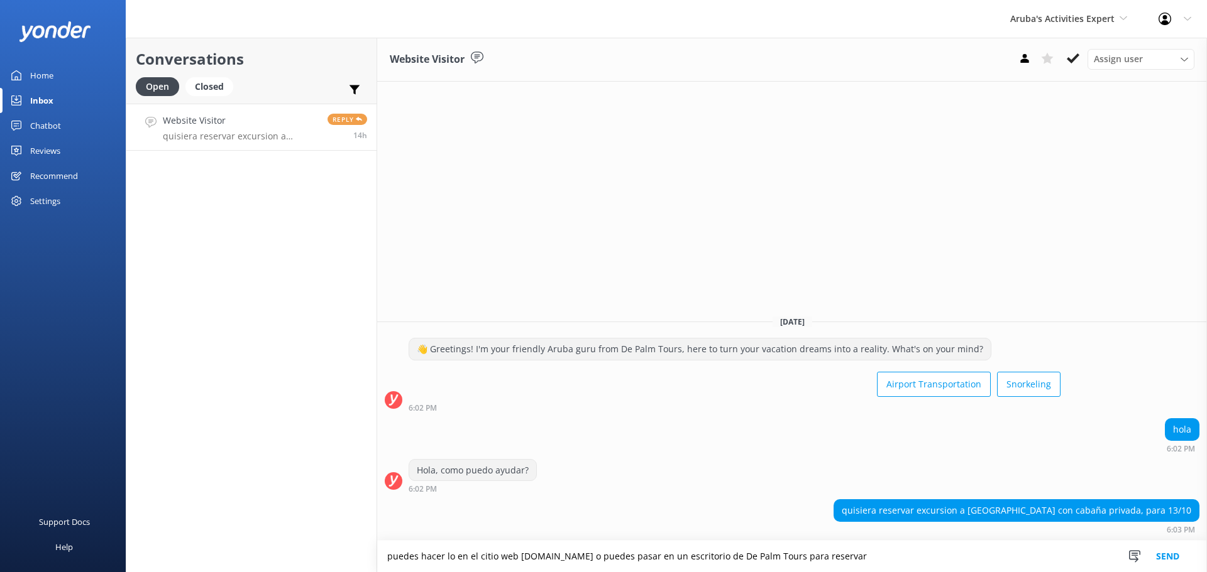
type textarea "puedes hacer lo en el citio web www.depalmisland.com o puedes pasar en un escri…"
click at [1167, 558] on button "Send" at bounding box center [1167, 556] width 47 height 31
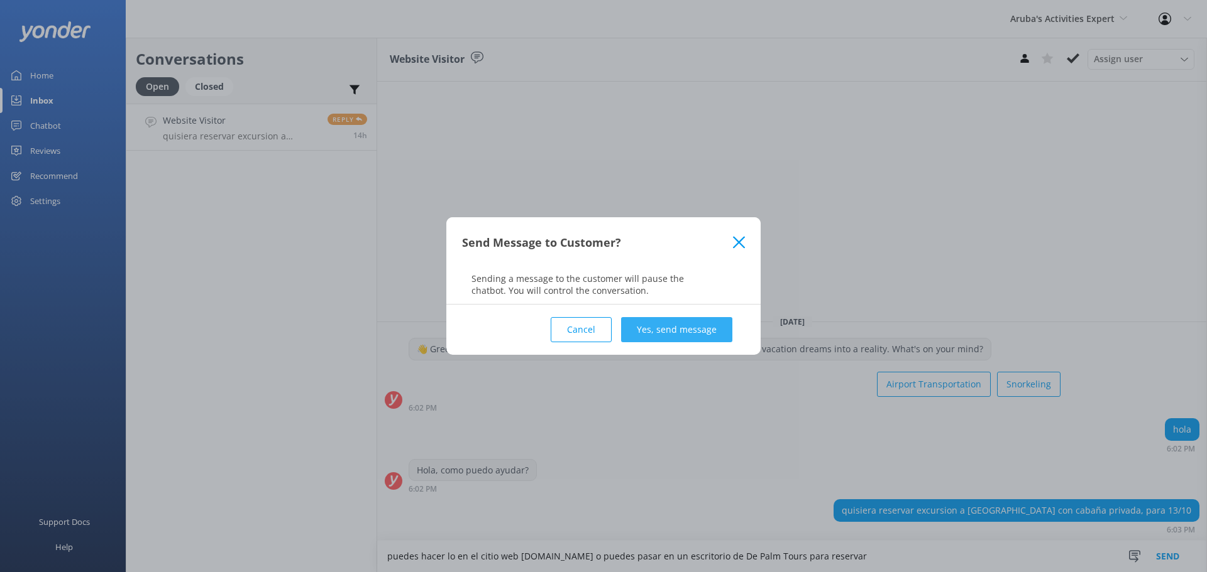
click at [674, 323] on button "Yes, send message" at bounding box center [676, 329] width 111 height 25
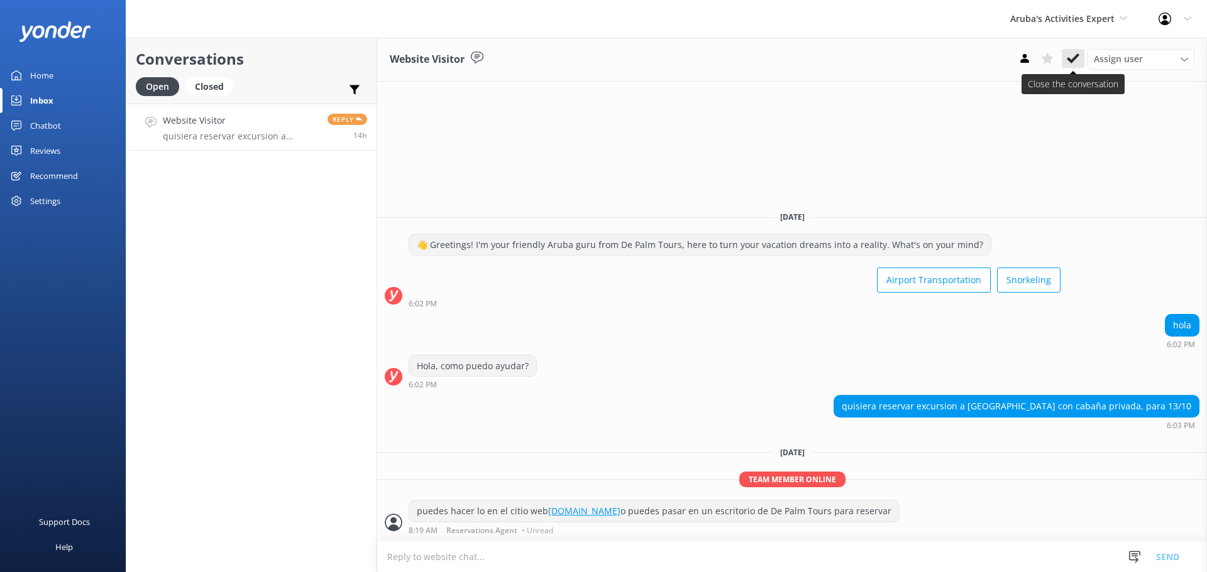
click at [1076, 61] on icon at bounding box center [1072, 58] width 13 height 13
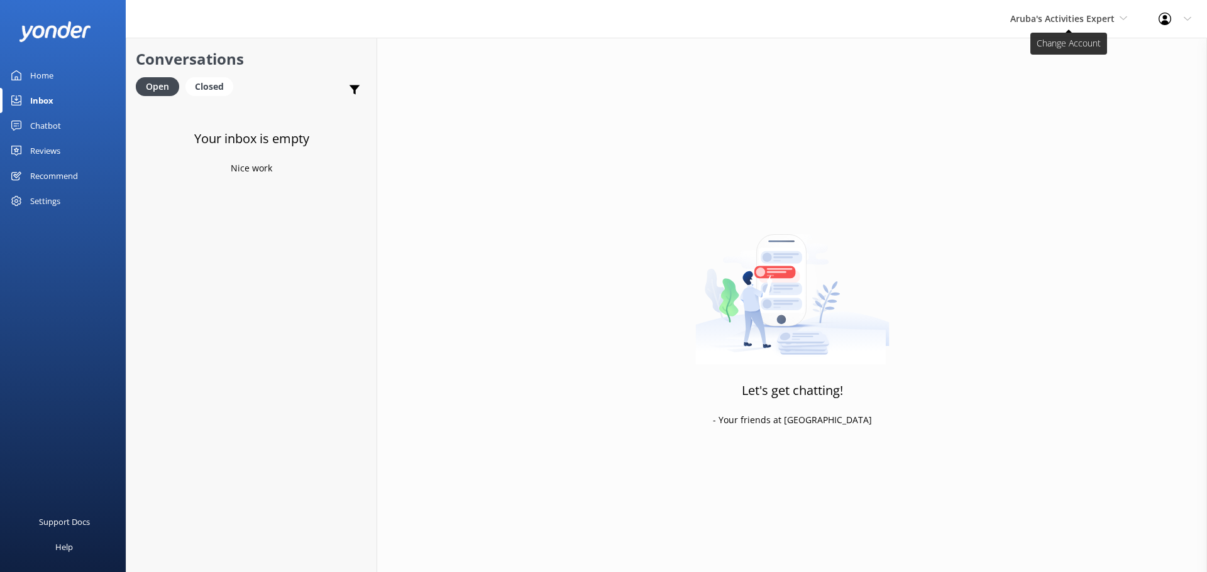
click at [1049, 23] on span "Aruba's Activities Expert" at bounding box center [1062, 19] width 104 height 12
click at [1037, 106] on link "The Captain" at bounding box center [1057, 113] width 126 height 30
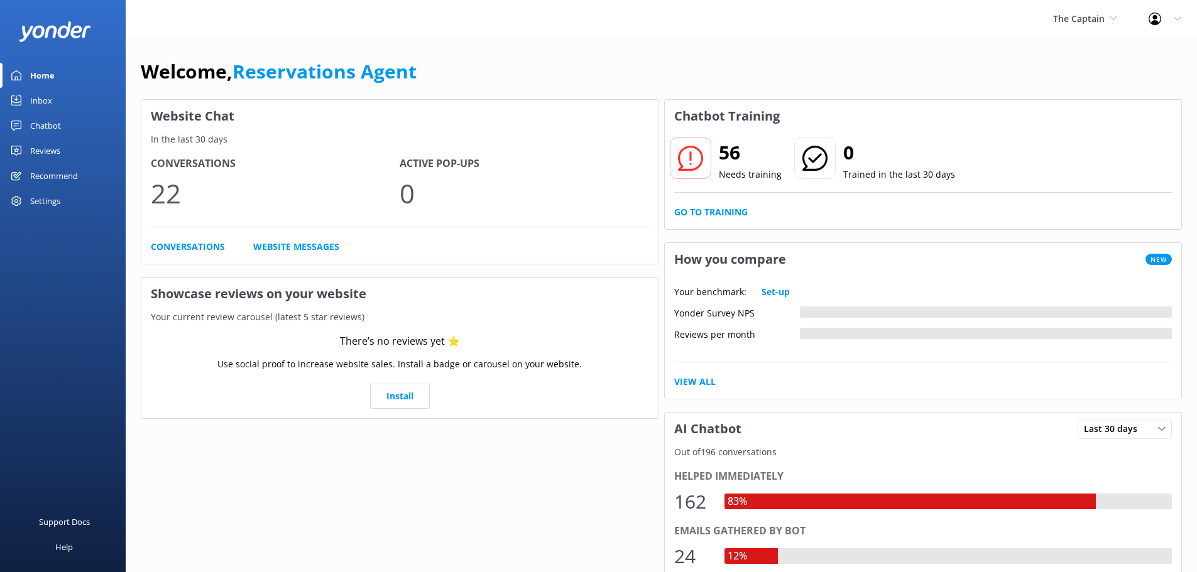
click at [60, 104] on link "Inbox" at bounding box center [63, 100] width 126 height 25
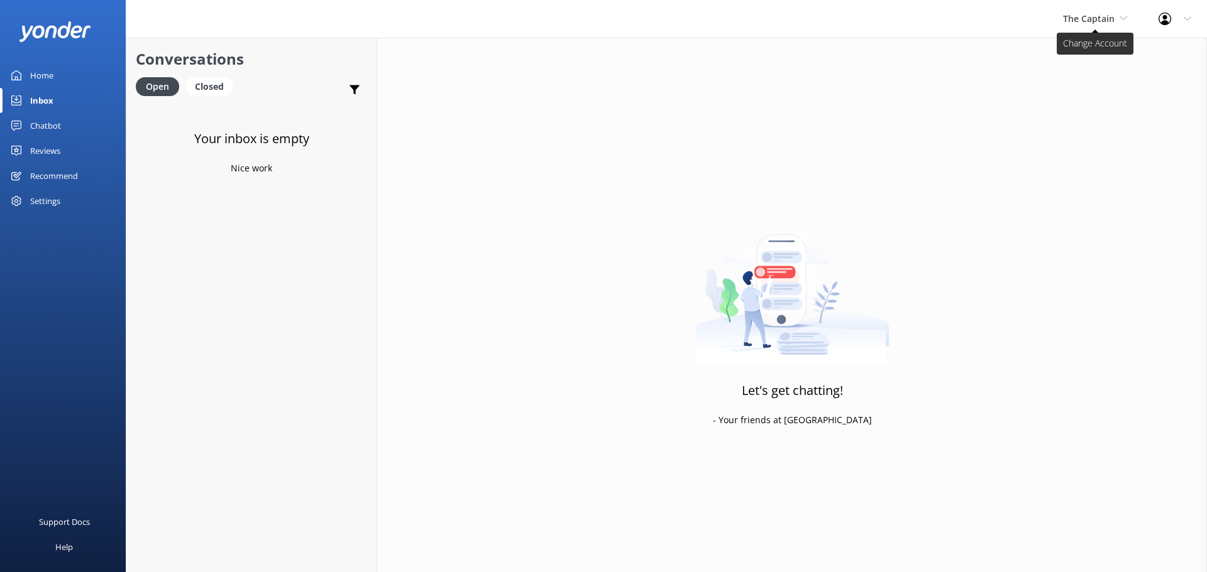
click at [1110, 14] on span "The Captain" at bounding box center [1089, 19] width 52 height 12
click at [1083, 53] on link "De [GEOGRAPHIC_DATA]" at bounding box center [1110, 53] width 126 height 30
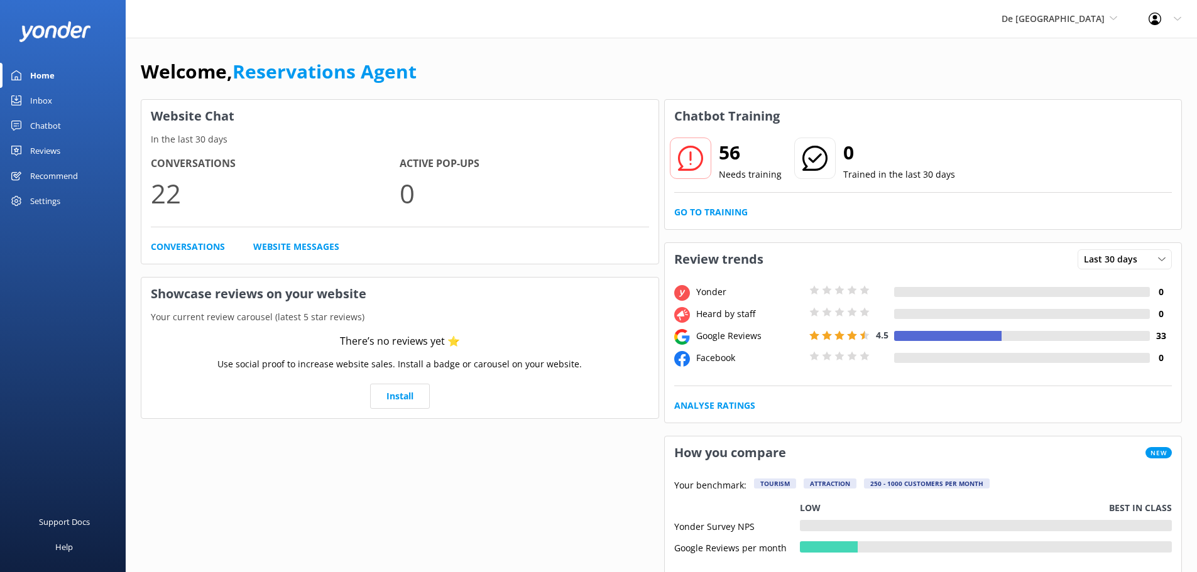
click at [43, 104] on div "Inbox" at bounding box center [41, 100] width 22 height 25
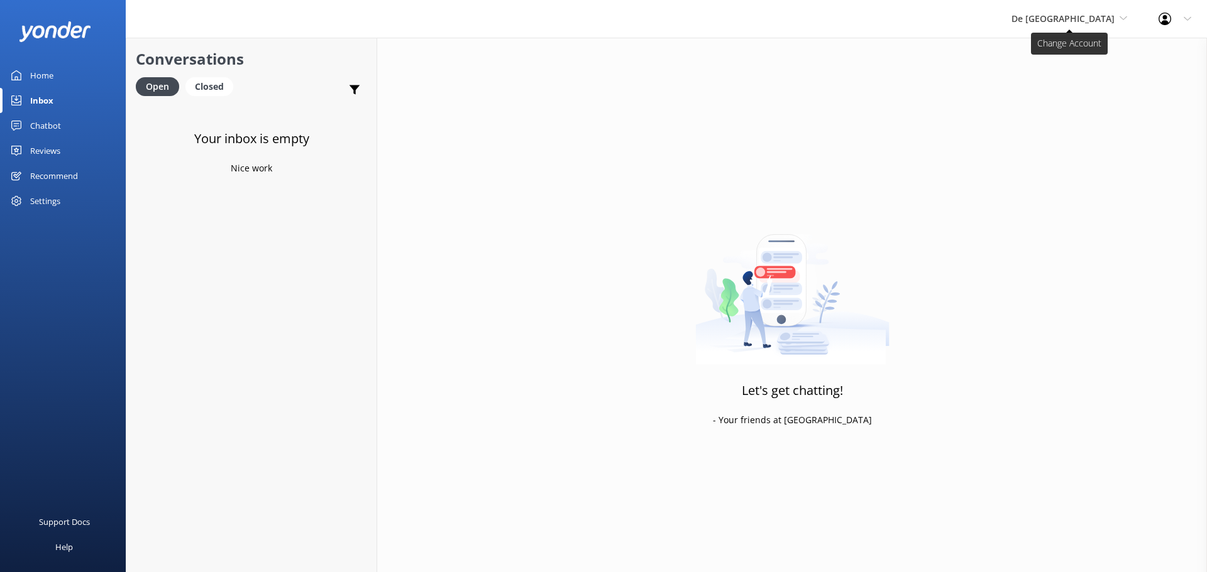
click at [1074, 19] on span "De [GEOGRAPHIC_DATA]" at bounding box center [1062, 19] width 103 height 12
click at [1080, 57] on link "De [GEOGRAPHIC_DATA]" at bounding box center [1058, 53] width 126 height 30
click at [1105, 16] on span "De [GEOGRAPHIC_DATA]" at bounding box center [1062, 19] width 103 height 12
click at [1081, 81] on link "Aruba's Activities Expert" at bounding box center [1058, 83] width 126 height 30
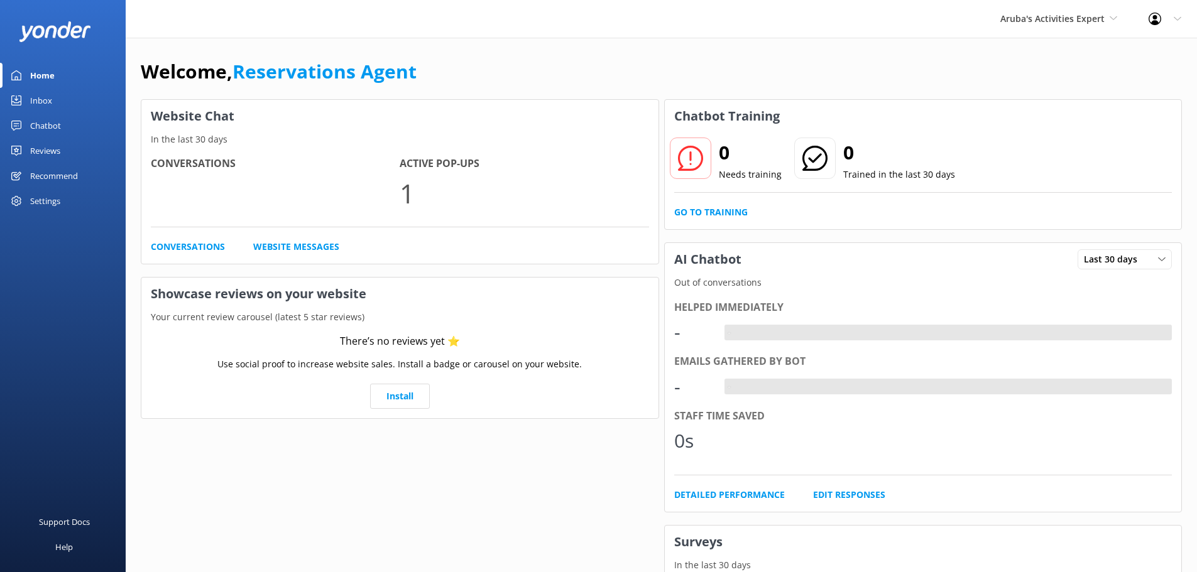
click at [57, 105] on link "Inbox" at bounding box center [63, 100] width 126 height 25
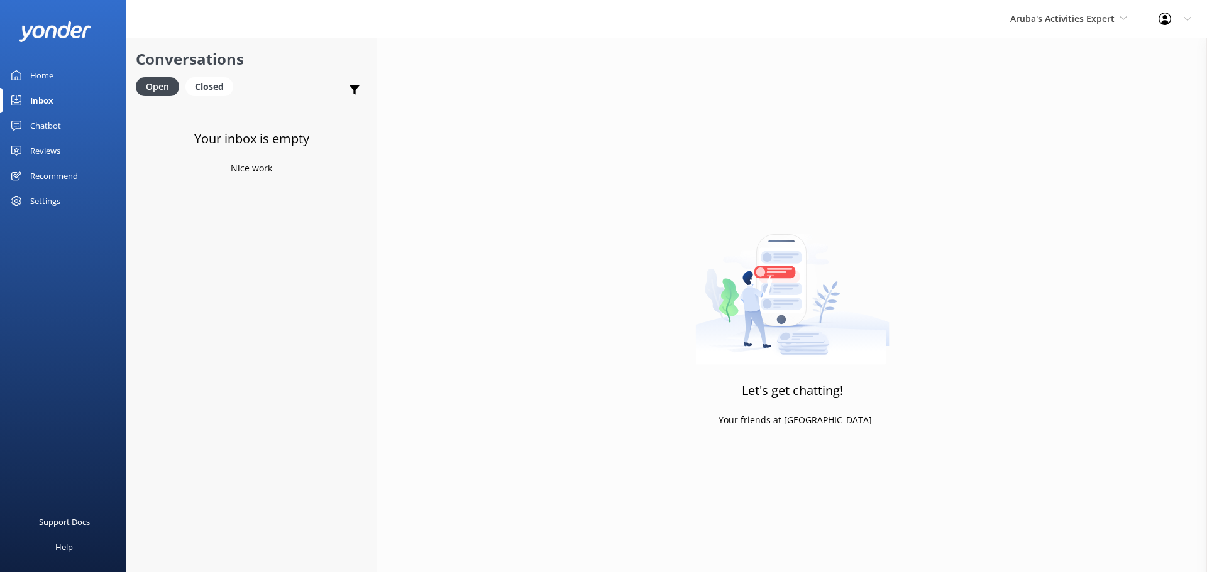
click at [1062, 27] on div "Aruba's Activities Expert De Palm Island Aruba's Activities Expert The Captain" at bounding box center [1068, 19] width 148 height 38
click at [1043, 109] on link "The Captain" at bounding box center [1057, 113] width 126 height 30
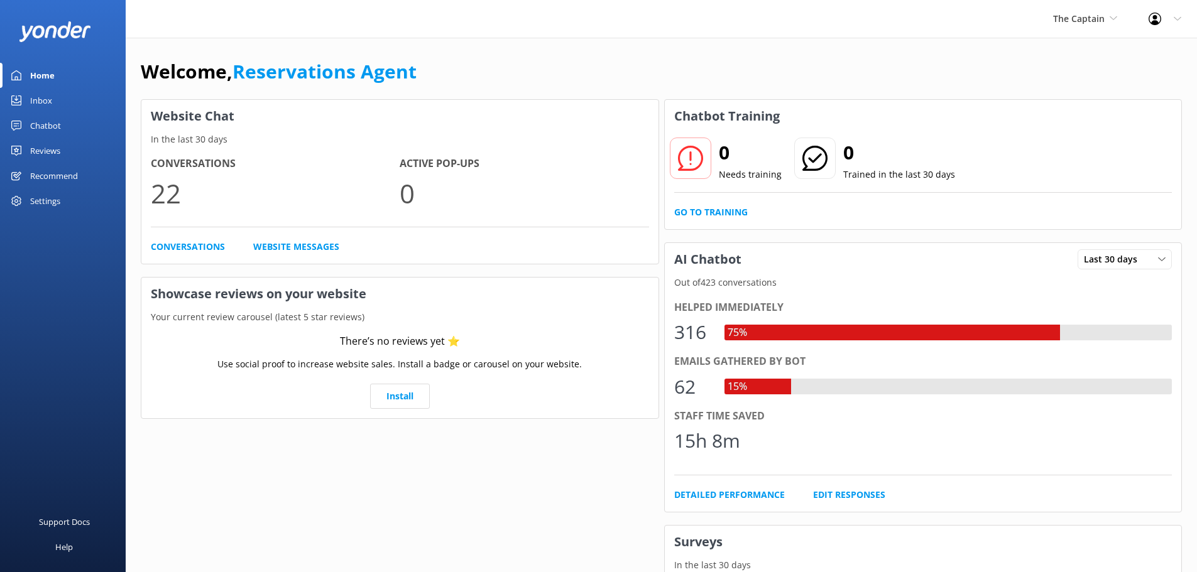
click at [41, 104] on div "Inbox" at bounding box center [41, 100] width 22 height 25
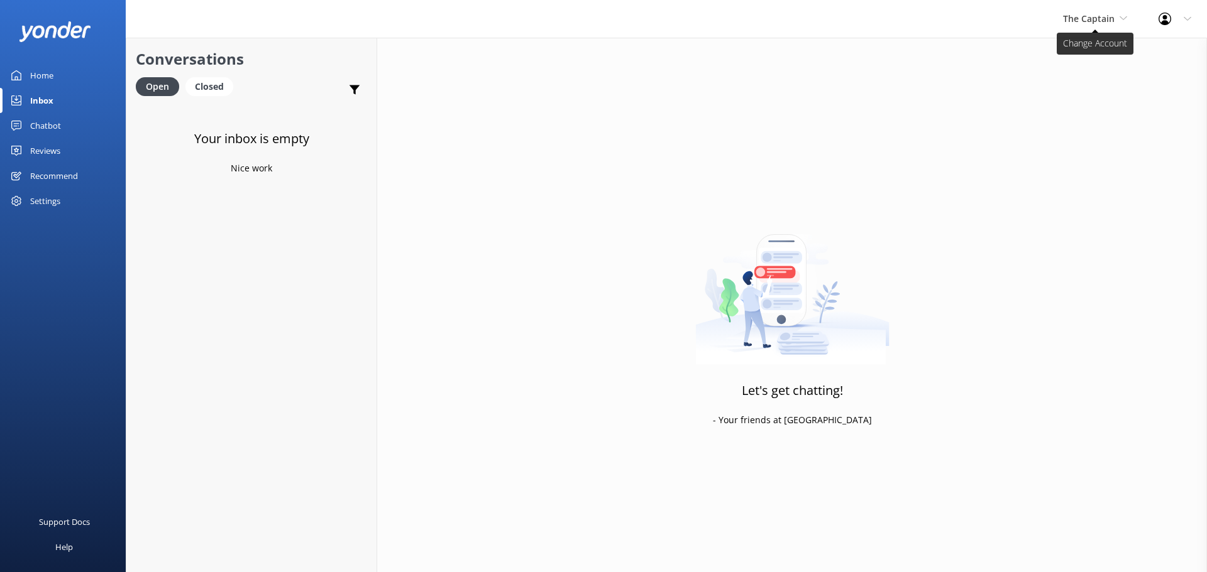
click at [1084, 23] on span "The Captain" at bounding box center [1089, 19] width 52 height 12
click at [1087, 57] on link "De [GEOGRAPHIC_DATA]" at bounding box center [1110, 53] width 126 height 30
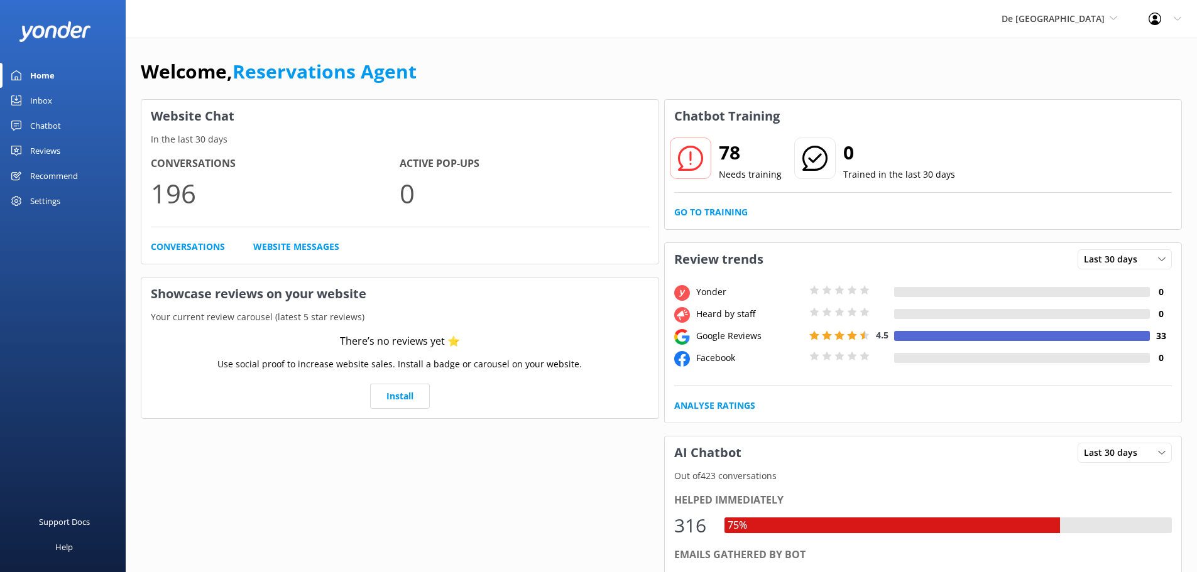
click at [68, 99] on link "Inbox" at bounding box center [63, 100] width 126 height 25
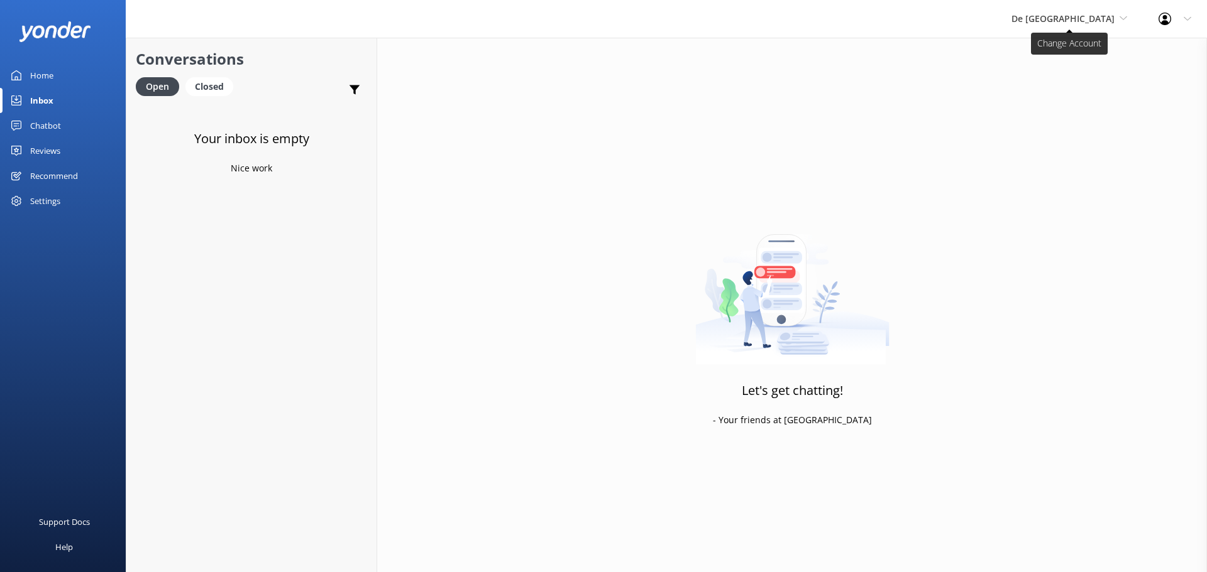
click at [1063, 23] on span "De [GEOGRAPHIC_DATA]" at bounding box center [1062, 19] width 103 height 12
click at [1055, 79] on link "Aruba's Activities Expert" at bounding box center [1058, 83] width 126 height 30
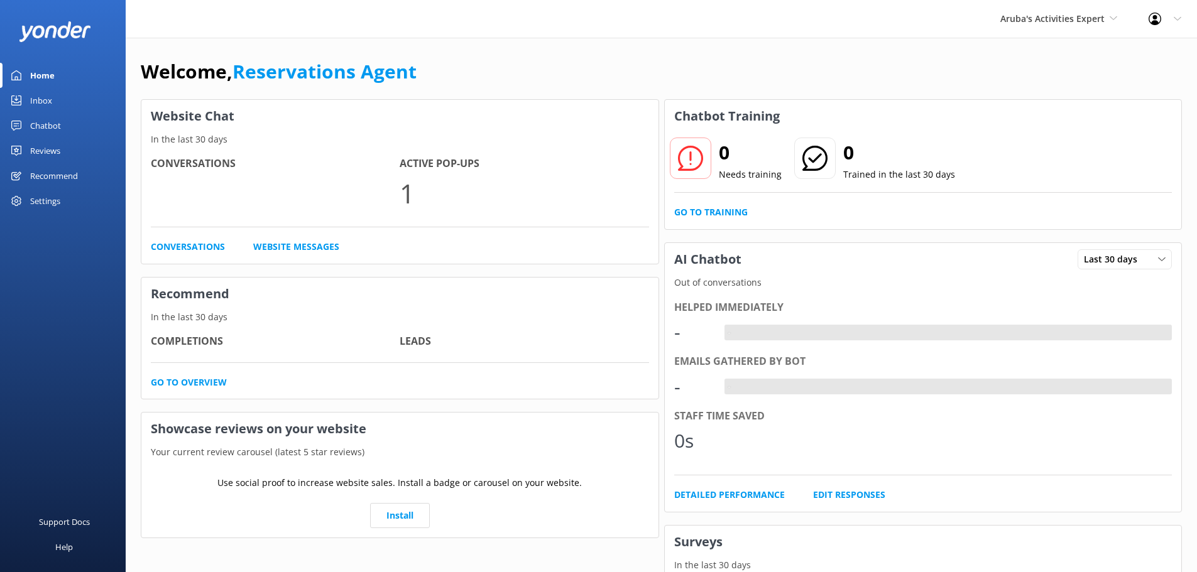
click at [40, 94] on div "Inbox" at bounding box center [41, 100] width 22 height 25
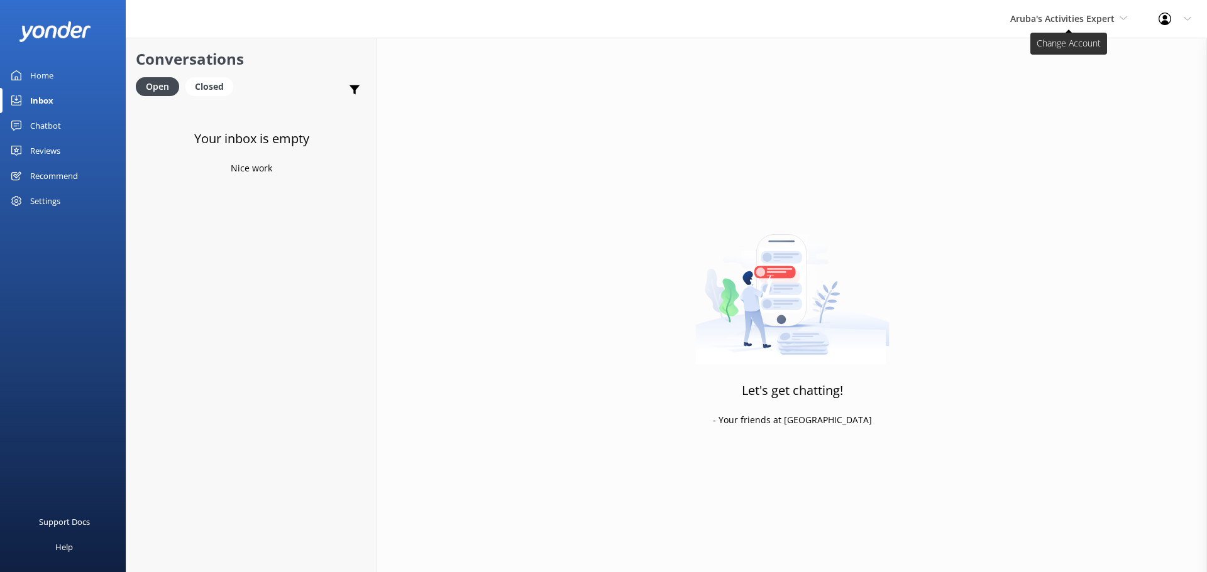
click at [1077, 20] on span "Aruba's Activities Expert" at bounding box center [1062, 19] width 104 height 12
click at [1059, 84] on link "Aruba's Activities Expert" at bounding box center [1057, 83] width 126 height 30
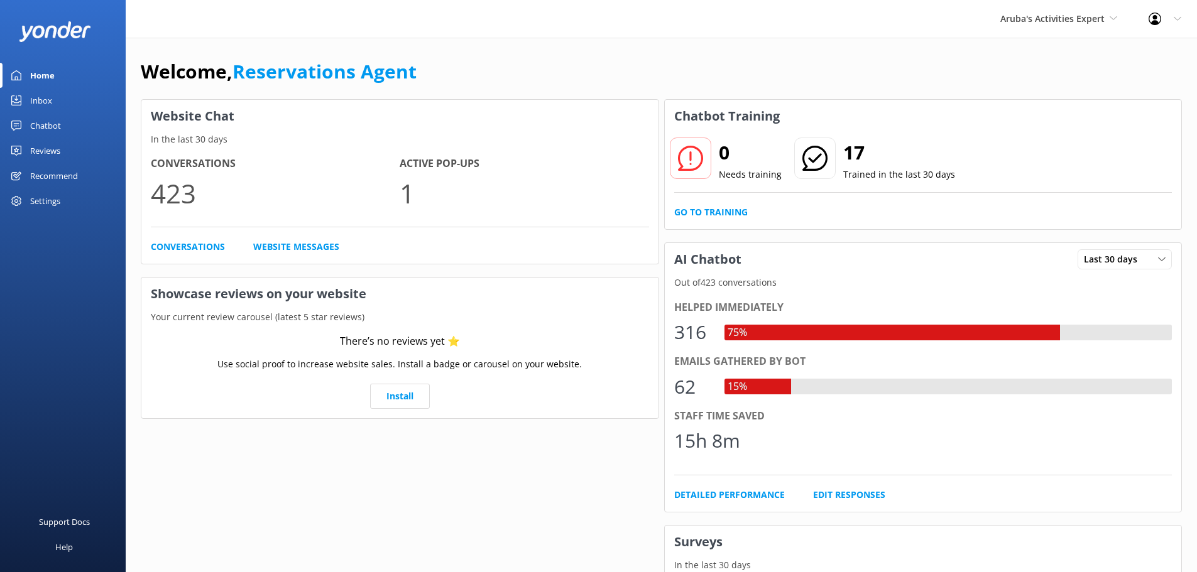
click at [40, 99] on div "Inbox" at bounding box center [41, 100] width 22 height 25
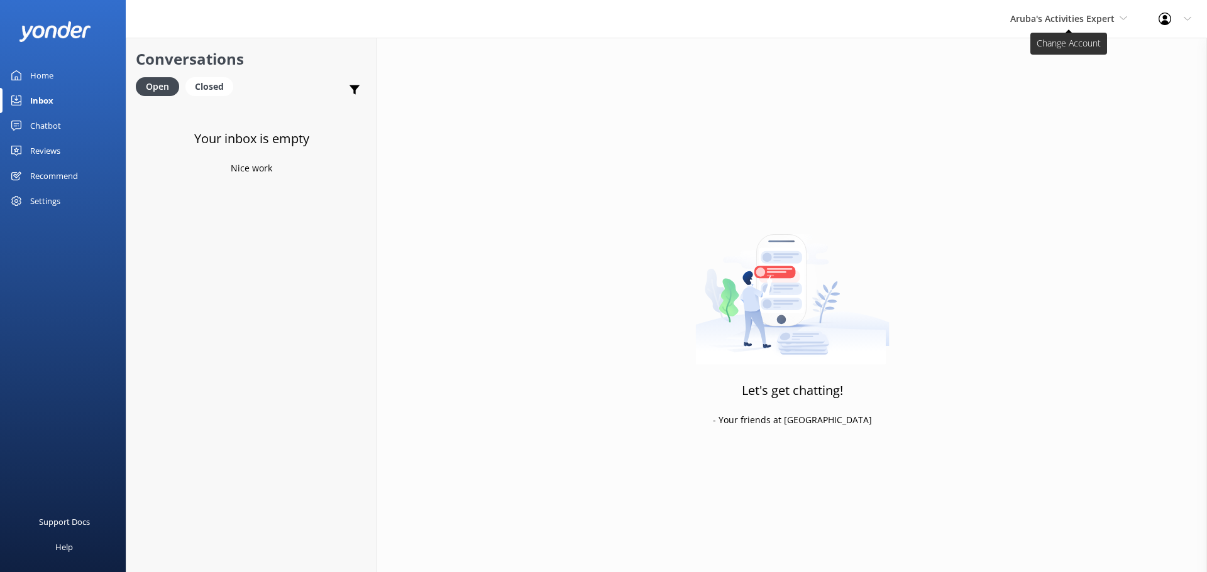
click at [1108, 20] on span "Aruba's Activities Expert" at bounding box center [1062, 19] width 104 height 12
click at [1055, 111] on link "The Captain" at bounding box center [1057, 113] width 126 height 30
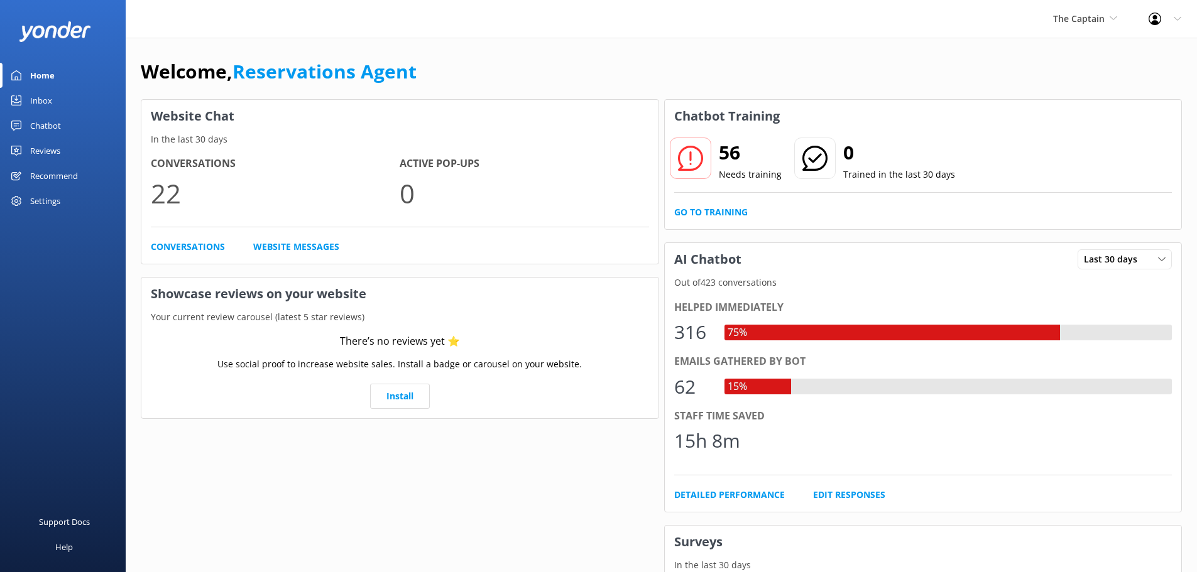
click at [41, 106] on div "Inbox" at bounding box center [41, 100] width 22 height 25
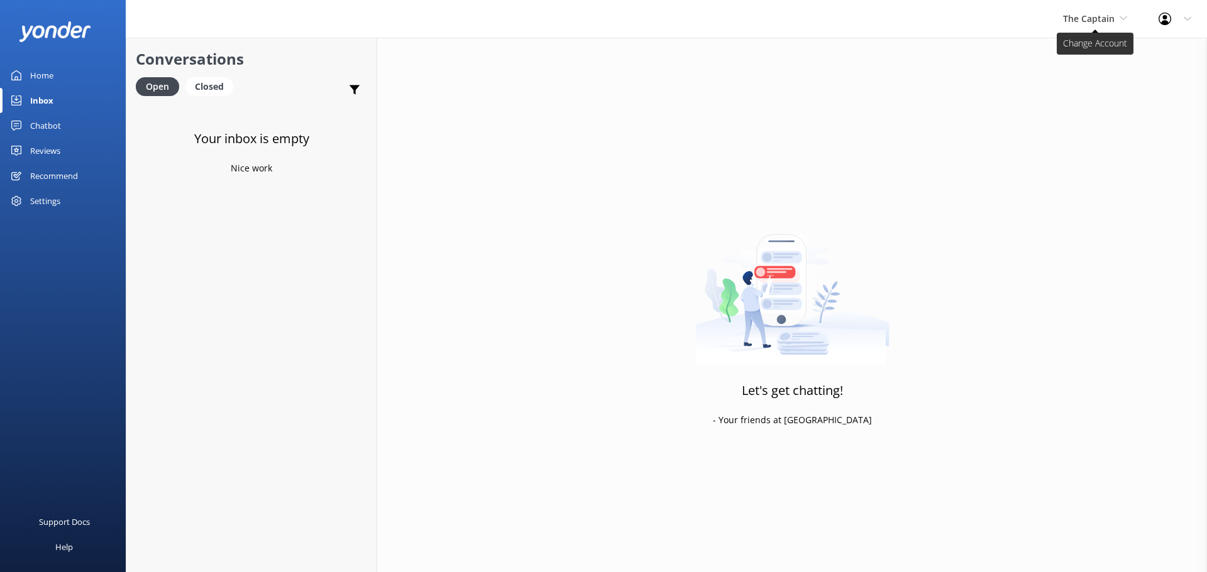
click at [1083, 19] on span "The Captain" at bounding box center [1089, 19] width 52 height 12
